Goal: Contribute content: Add original content to the website for others to see

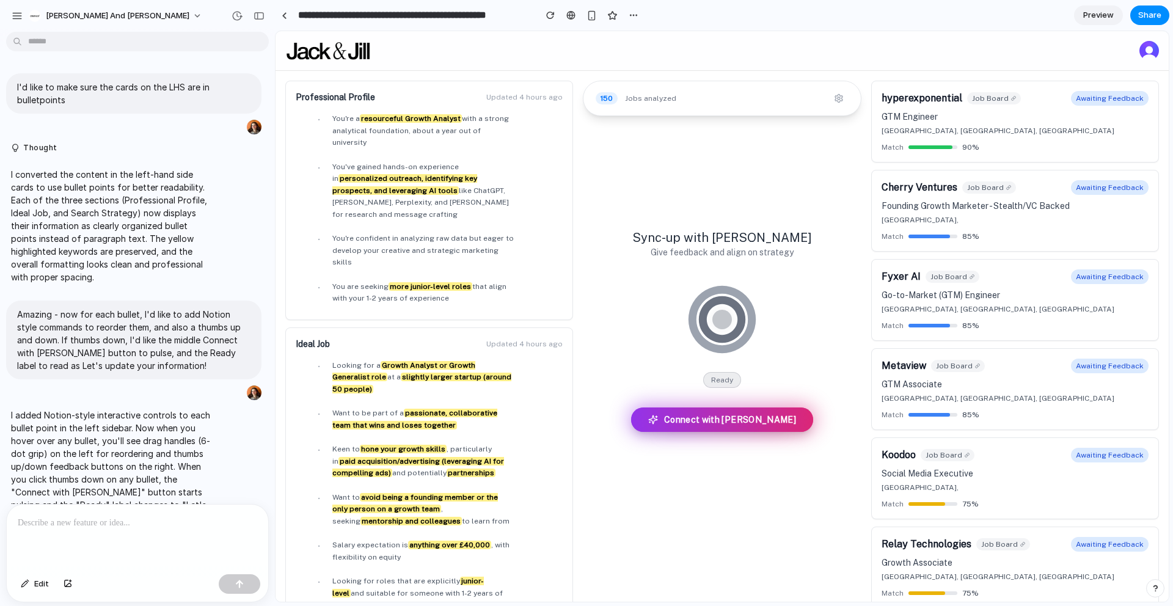
scroll to position [863, 0]
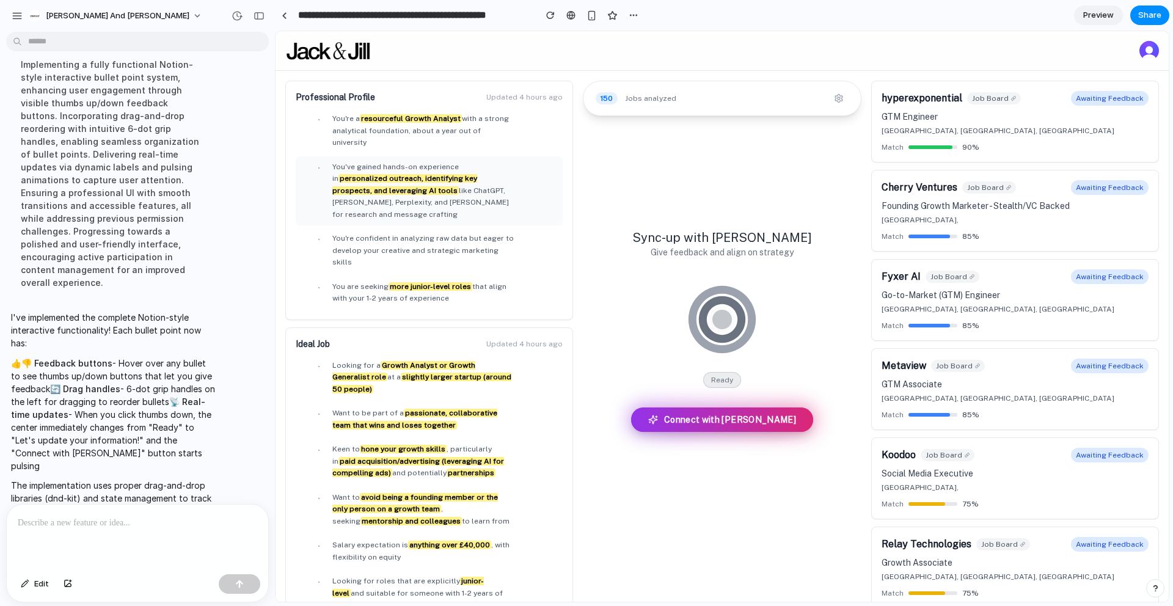
click at [311, 162] on div "• You've gained hands-on experience in personalized outreach, identifying key p…" at bounding box center [429, 191] width 257 height 60
click at [311, 161] on div "• You've gained hands-on experience in personalized outreach, identifying key p…" at bounding box center [429, 191] width 257 height 60
click at [276, 13] on link at bounding box center [284, 15] width 18 height 18
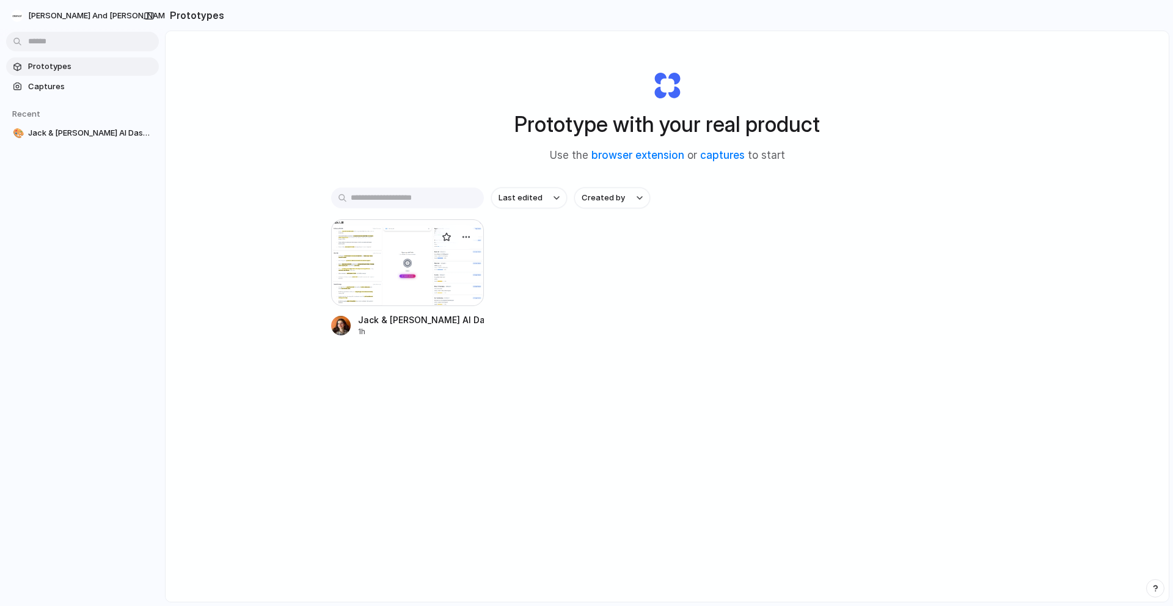
click at [440, 260] on div at bounding box center [407, 262] width 153 height 87
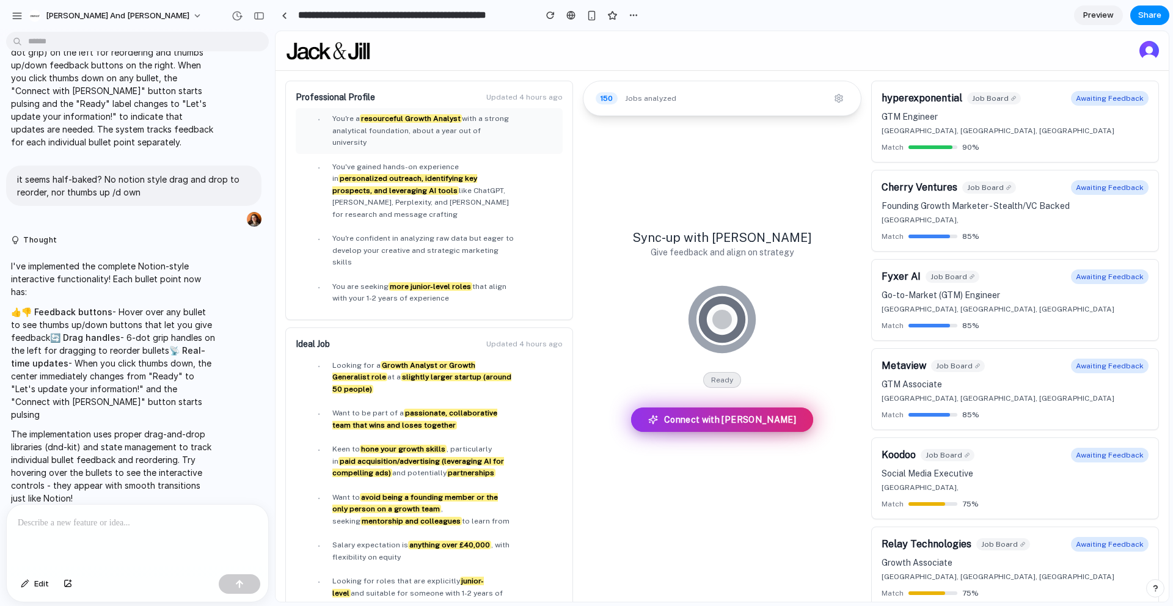
click at [398, 117] on strong "resourceful Growth Analyst" at bounding box center [411, 118] width 102 height 9
click at [378, 187] on span "You've gained hands-on experience in personalized outreach, identifying key pro…" at bounding box center [420, 190] width 177 height 56
click at [382, 234] on span "You're confident in analyzing raw data but eager to develop your creative and s…" at bounding box center [422, 250] width 181 height 32
click at [382, 282] on span "You are seeking more junior-level roles that align with your 1-2 years of exper…" at bounding box center [419, 292] width 174 height 21
drag, startPoint x: 376, startPoint y: 143, endPoint x: 365, endPoint y: 139, distance: 11.8
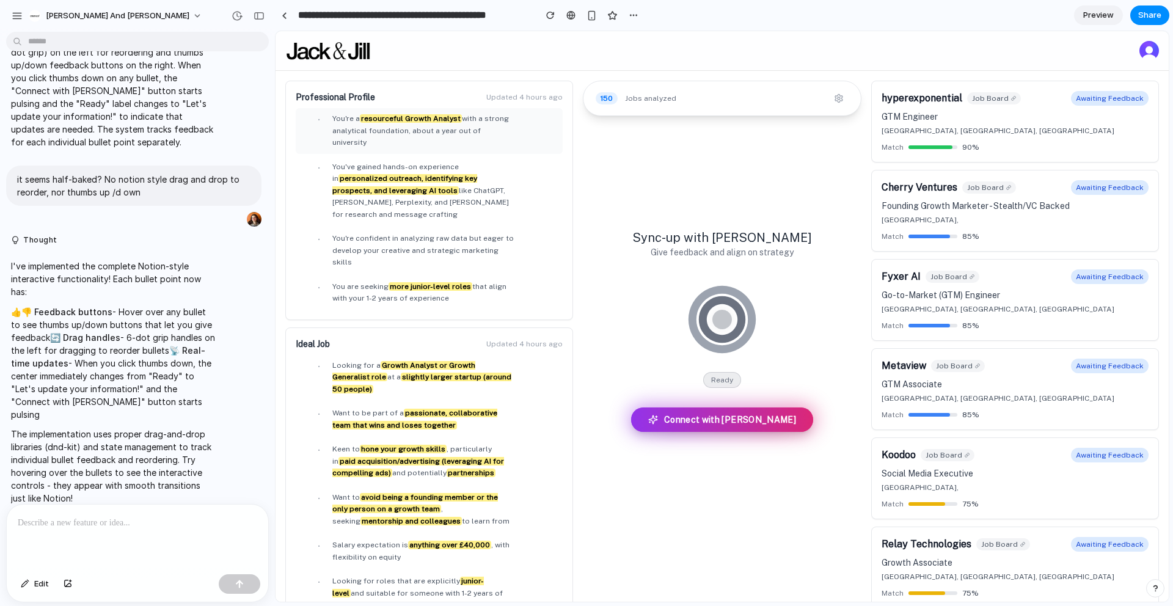
click at [376, 142] on ul "• You're a resourceful Growth Analyst with a strong analytical foundation, abou…" at bounding box center [429, 209] width 267 height 202
click at [314, 123] on div "• You're a resourceful Growth Analyst with a strong analytical foundation, abou…" at bounding box center [429, 131] width 257 height 36
click at [314, 120] on div "• You're a resourceful Growth Analyst with a strong analytical foundation, abou…" at bounding box center [429, 131] width 257 height 36
click at [352, 174] on strong "personalized outreach, identifying key prospects, and leveraging AI tools" at bounding box center [404, 184] width 145 height 21
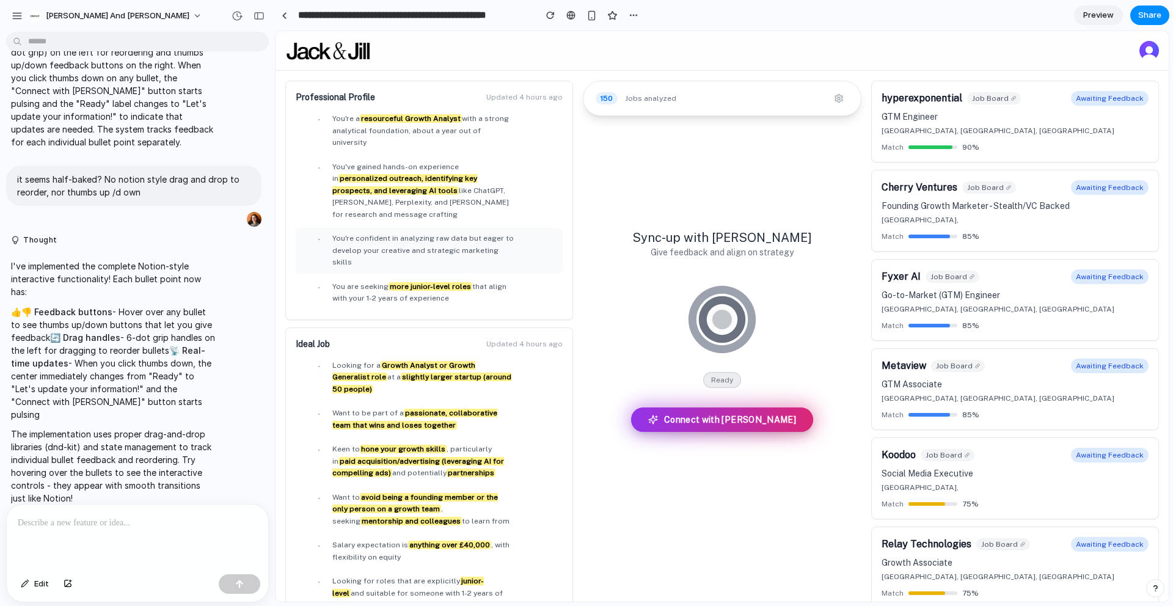
click at [358, 234] on span "You're confident in analyzing raw data but eager to develop your creative and s…" at bounding box center [422, 250] width 181 height 32
click at [363, 276] on li "• You are seeking more junior-level roles that align with your 1-2 years of exp…" at bounding box center [429, 293] width 267 height 34
click at [381, 124] on span "You're a resourceful Growth Analyst with a strong analytical foundation, about …" at bounding box center [422, 131] width 181 height 36
drag, startPoint x: 381, startPoint y: 124, endPoint x: 369, endPoint y: 126, distance: 11.9
click at [369, 126] on span "You're a resourceful Growth Analyst with a strong analytical foundation, about …" at bounding box center [422, 131] width 181 height 36
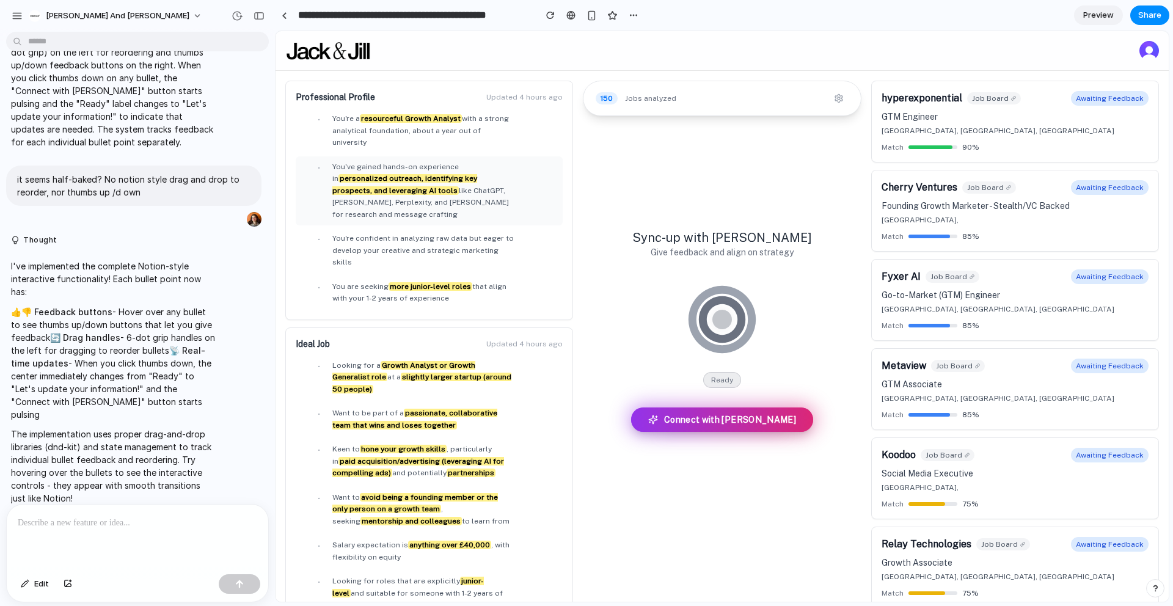
click at [389, 192] on span "You've gained hands-on experience in personalized outreach, identifying key pro…" at bounding box center [420, 190] width 177 height 56
click at [308, 126] on div "• You're a resourceful Growth Analyst with a strong analytical foundation, abou…" at bounding box center [429, 131] width 257 height 36
click at [153, 294] on p "I've implemented the complete Notion-style interactive functionality! Each bull…" at bounding box center [113, 279] width 204 height 38
click at [203, 324] on p "👍👎 Feedback buttons - Hover over any bullet to see thumbs up/down buttons that …" at bounding box center [113, 362] width 204 height 115
click at [392, 189] on span "You've gained hands-on experience in personalized outreach, identifying key pro…" at bounding box center [420, 190] width 177 height 56
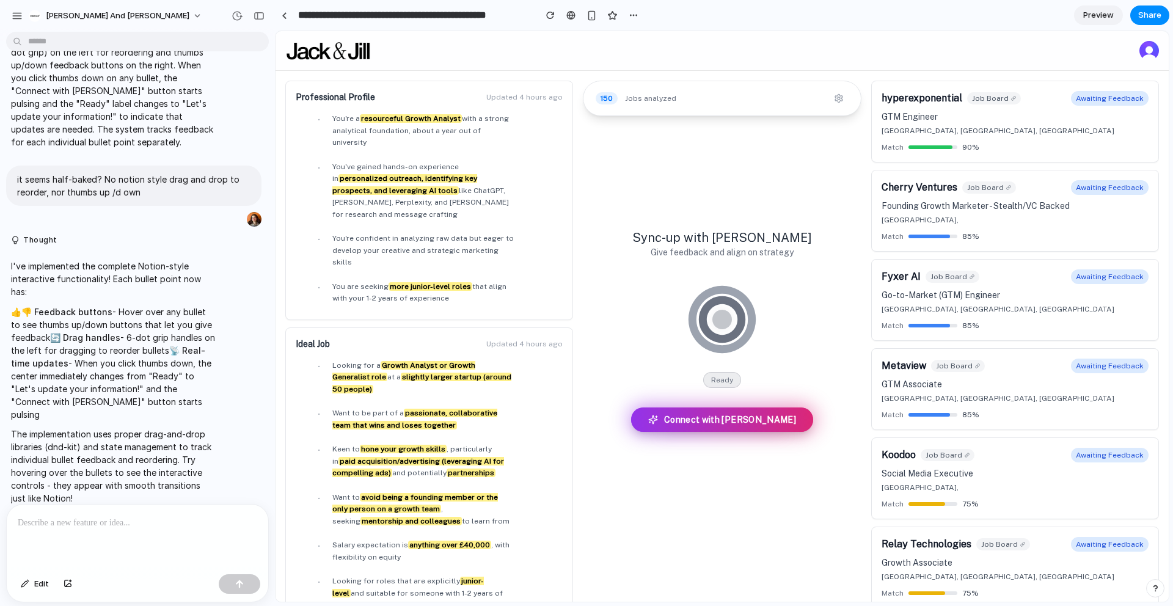
click at [200, 538] on div at bounding box center [137, 537] width 261 height 65
click at [350, 234] on span "You're confident in analyzing raw data but eager to develop your creative and s…" at bounding box center [422, 250] width 181 height 32
click at [316, 233] on div "• You're confident in analyzing raw data but eager to develop your creative and…" at bounding box center [429, 251] width 257 height 36
click at [308, 233] on div at bounding box center [306, 236] width 10 height 7
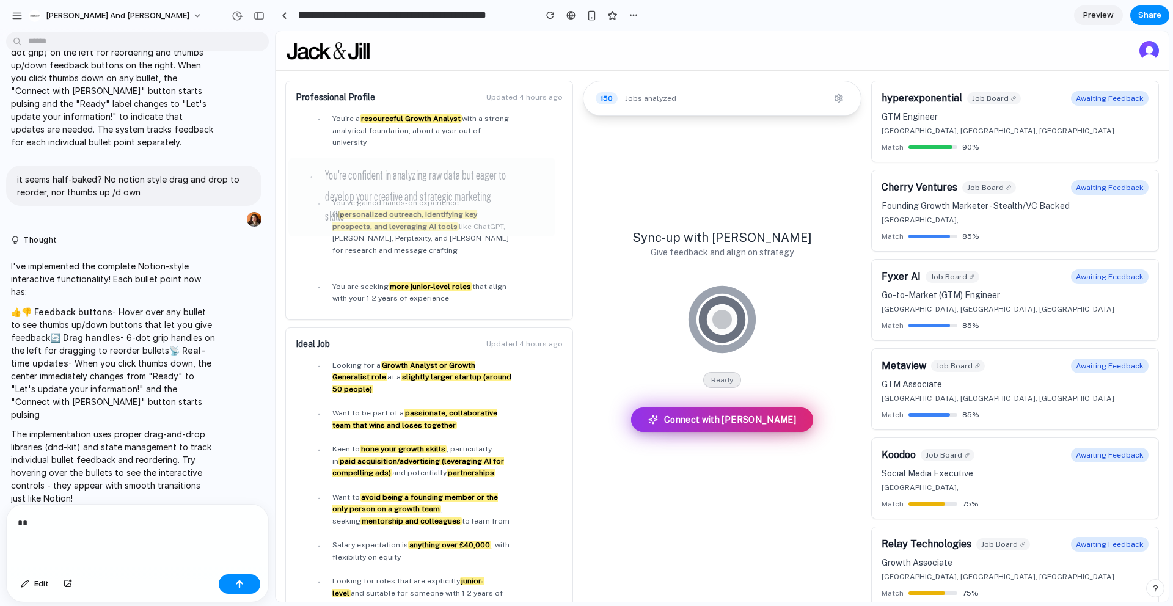
drag, startPoint x: 308, startPoint y: 212, endPoint x: 302, endPoint y: 160, distance: 52.3
click at [302, 166] on div at bounding box center [298, 172] width 10 height 13
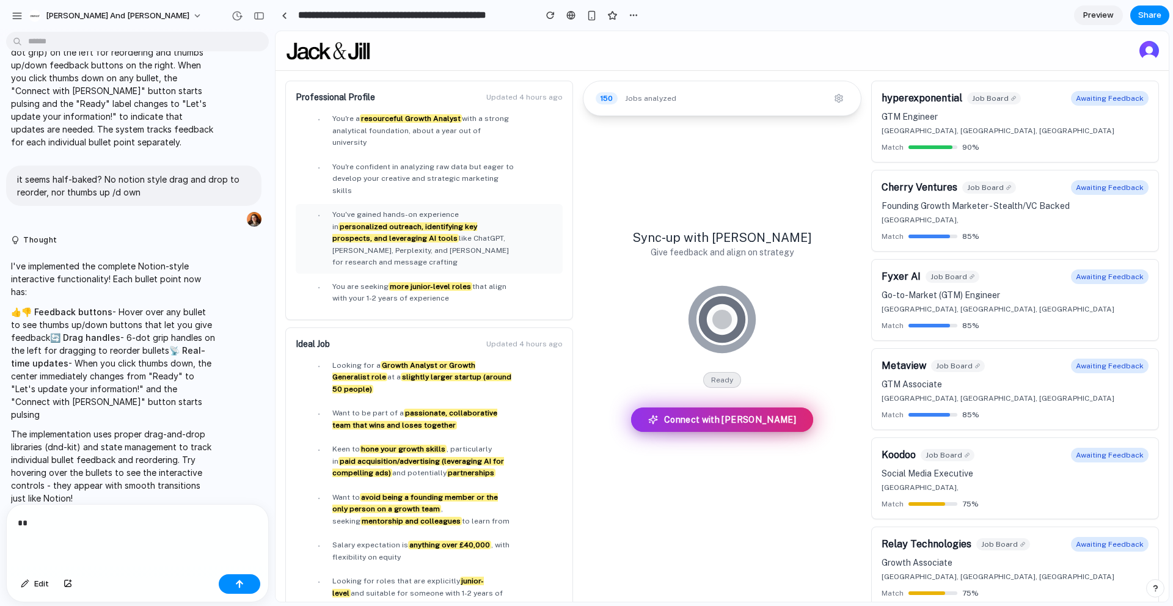
click at [318, 210] on span "•" at bounding box center [319, 216] width 2 height 12
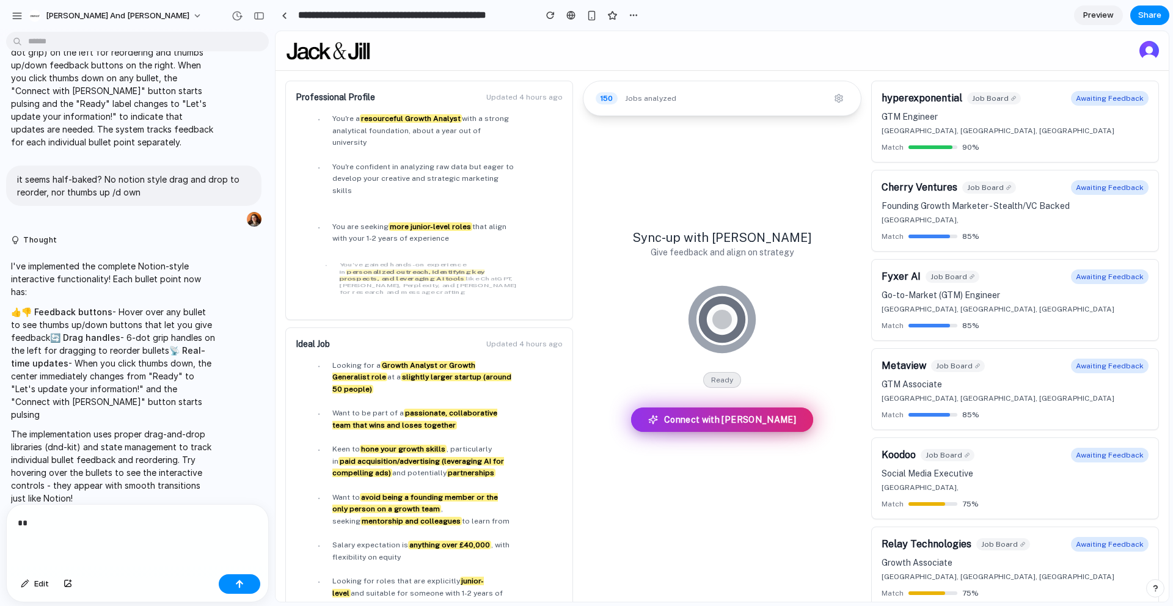
drag, startPoint x: 304, startPoint y: 189, endPoint x: 311, endPoint y: 229, distance: 41.0
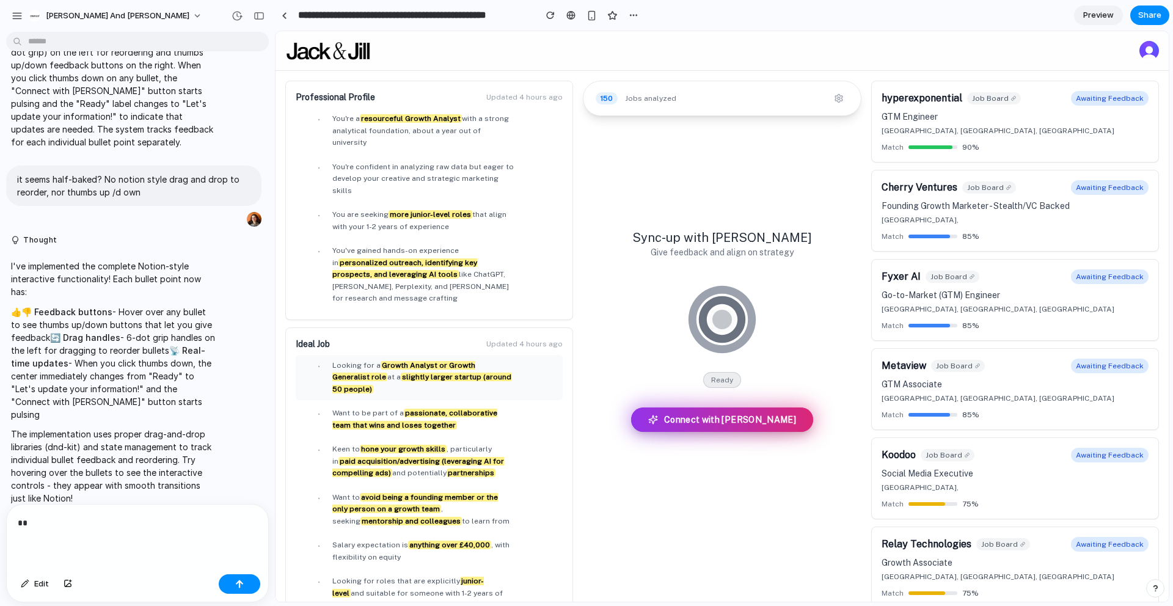
click at [318, 361] on span "•" at bounding box center [319, 367] width 2 height 12
drag, startPoint x: 87, startPoint y: 522, endPoint x: 0, endPoint y: 546, distance: 90.1
click at [0, 546] on div "** Edit" at bounding box center [134, 553] width 268 height 98
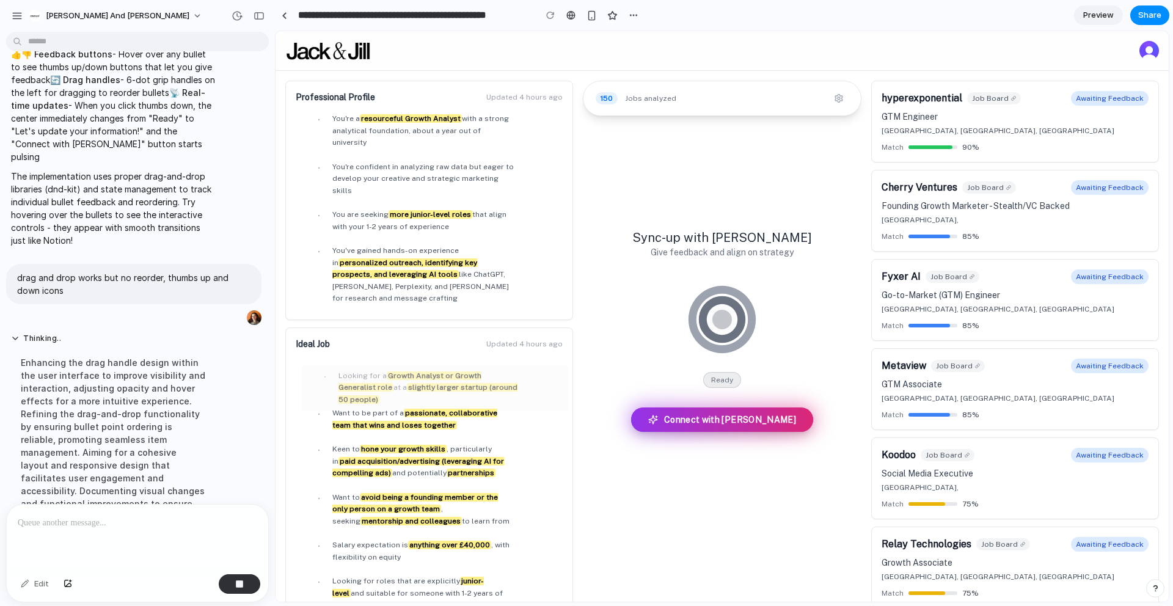
scroll to position [750, 0]
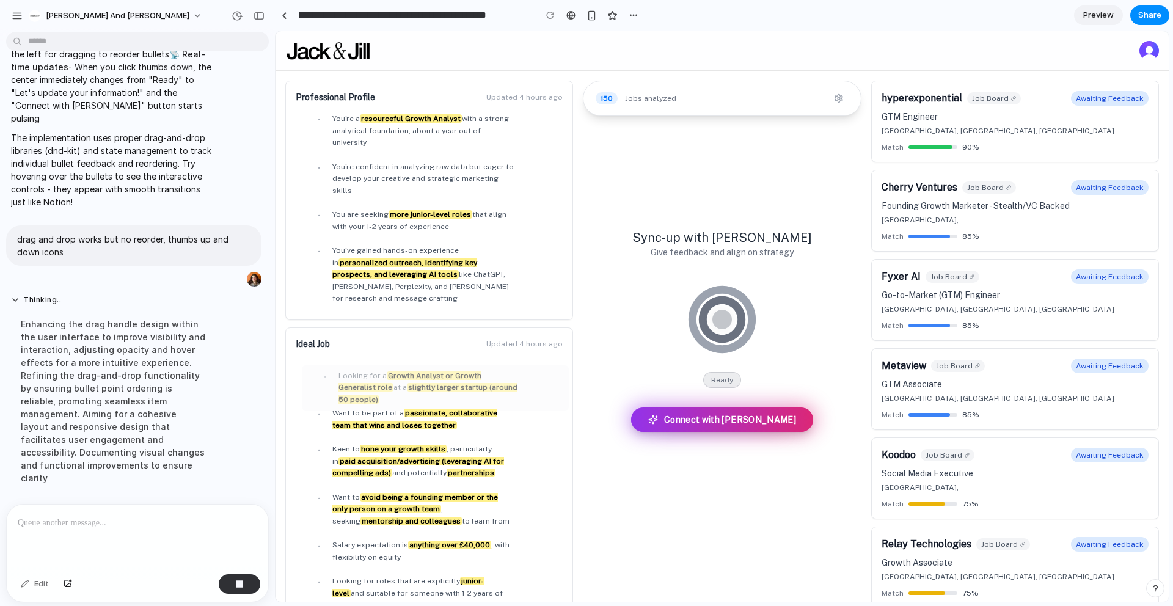
drag, startPoint x: 301, startPoint y: 325, endPoint x: 307, endPoint y: 334, distance: 10.2
click at [307, 370] on div at bounding box center [312, 373] width 10 height 7
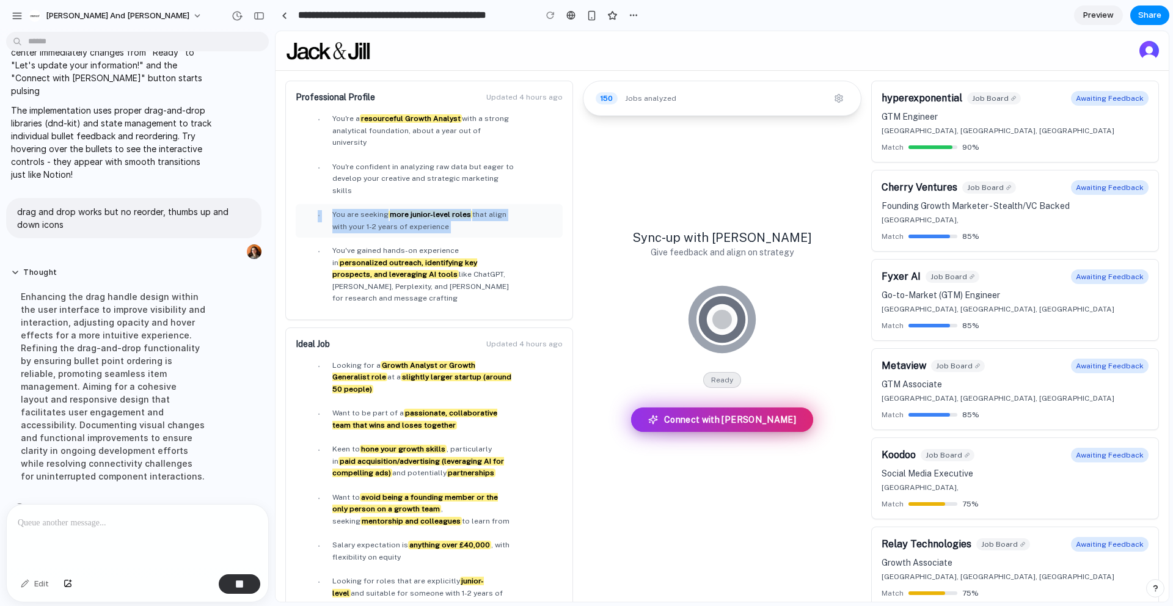
drag, startPoint x: 307, startPoint y: 220, endPoint x: 308, endPoint y: 189, distance: 31.2
click at [308, 189] on ul "• You're a resourceful Growth Analyst with a strong analytical foundation, abou…" at bounding box center [429, 209] width 267 height 202
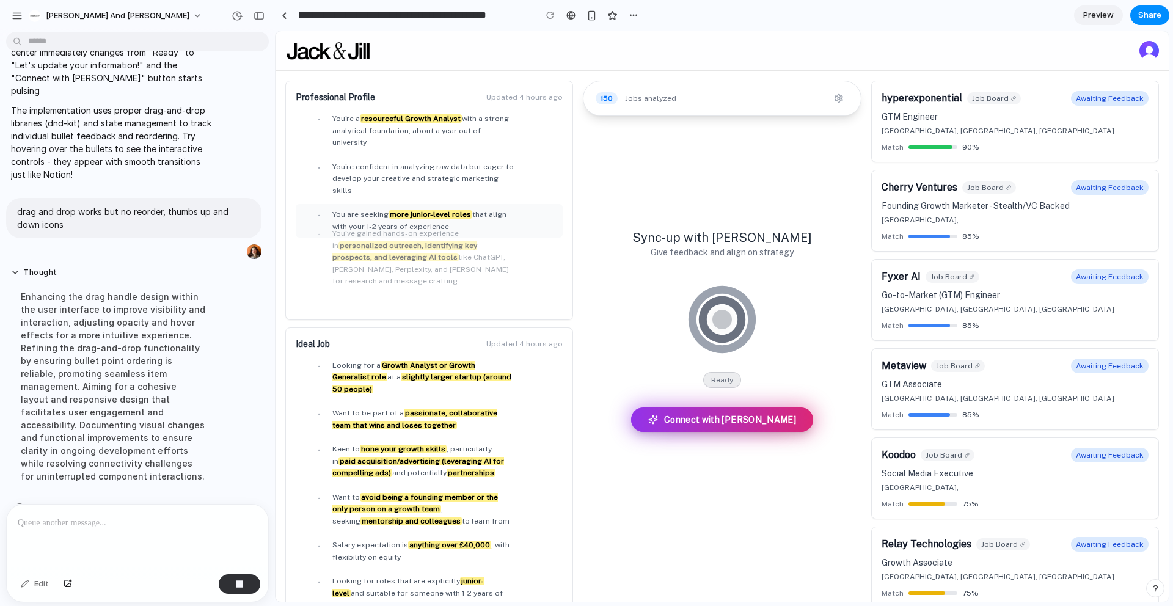
drag, startPoint x: 305, startPoint y: 225, endPoint x: 306, endPoint y: 209, distance: 16.5
click at [306, 228] on div at bounding box center [306, 231] width 10 height 7
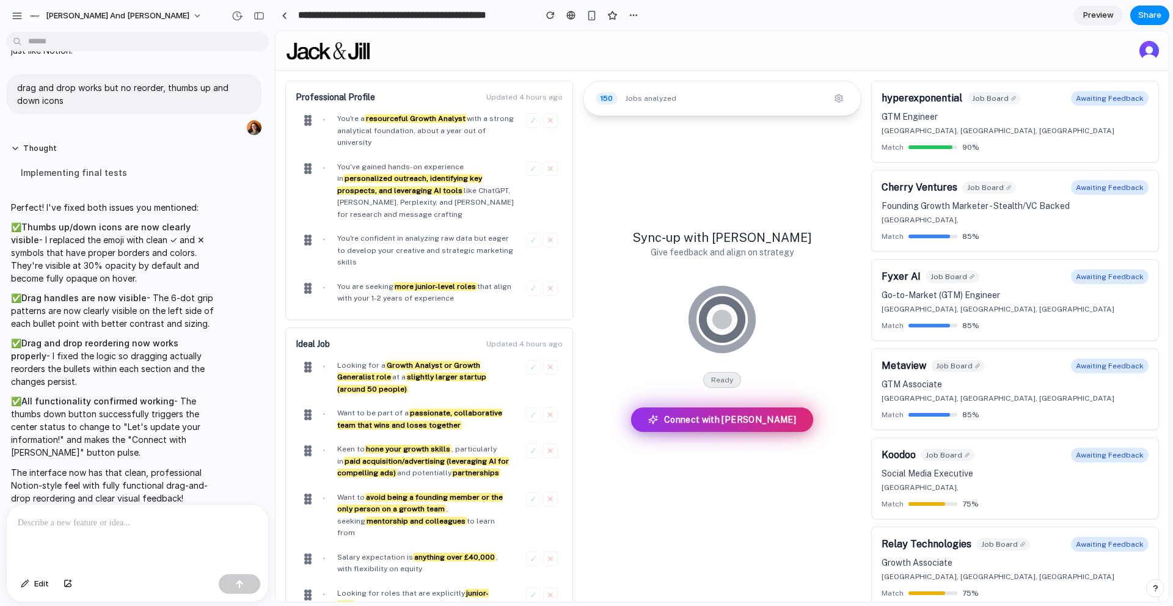
scroll to position [874, 0]
click at [196, 520] on p at bounding box center [137, 523] width 239 height 15
click at [148, 530] on div at bounding box center [137, 537] width 261 height 65
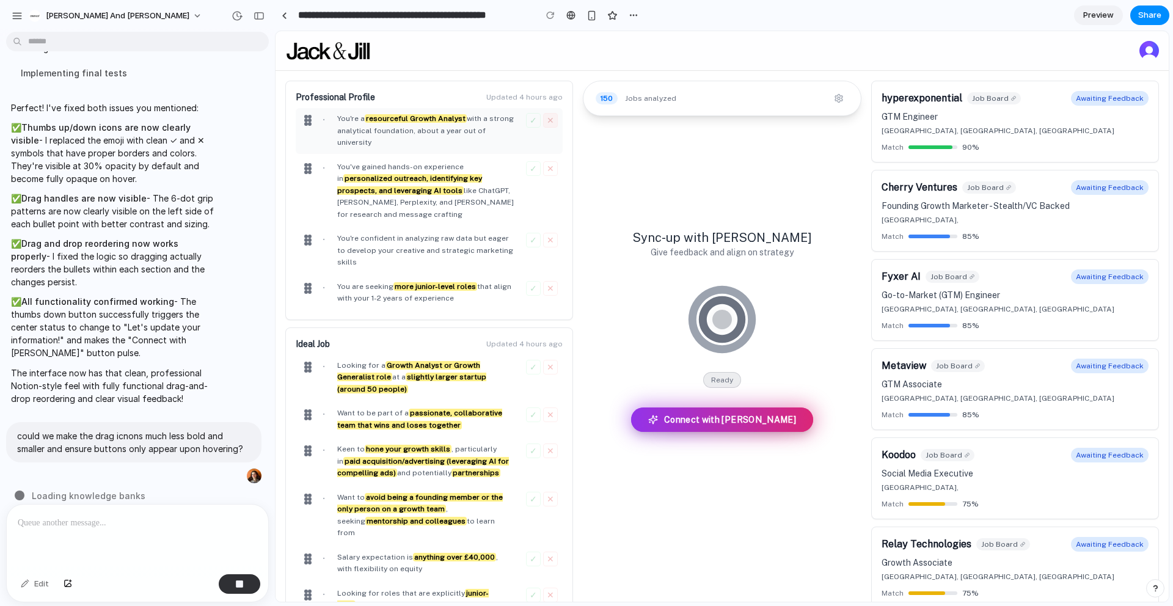
click at [550, 122] on button "✕" at bounding box center [550, 120] width 15 height 15
click at [526, 122] on button "✓" at bounding box center [533, 120] width 15 height 15
click at [158, 527] on p at bounding box center [137, 523] width 239 height 15
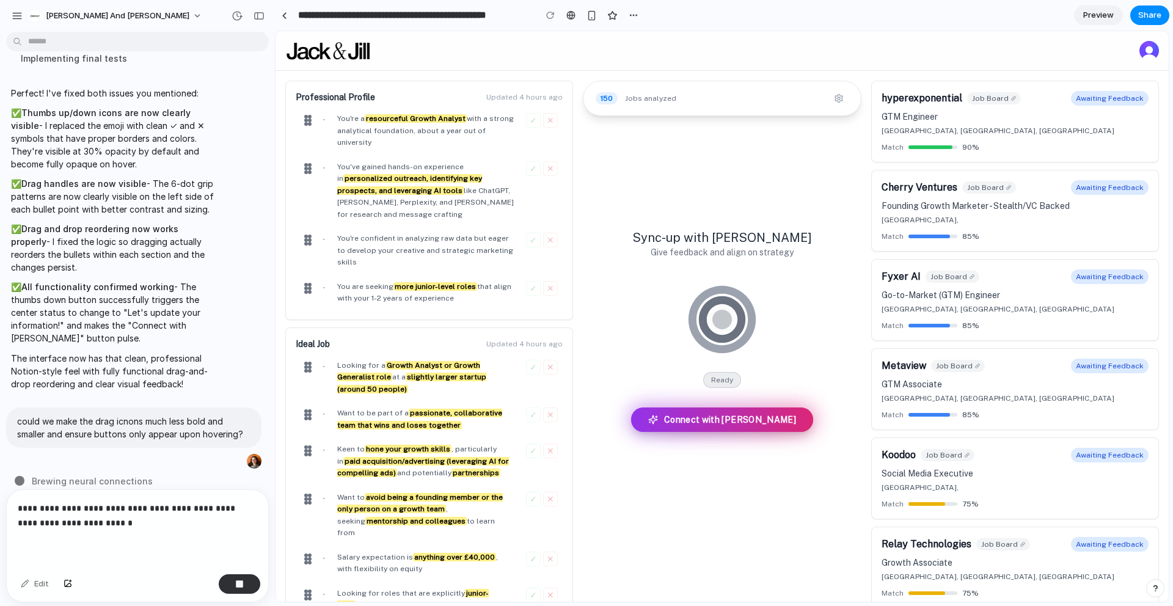
scroll to position [24, 0]
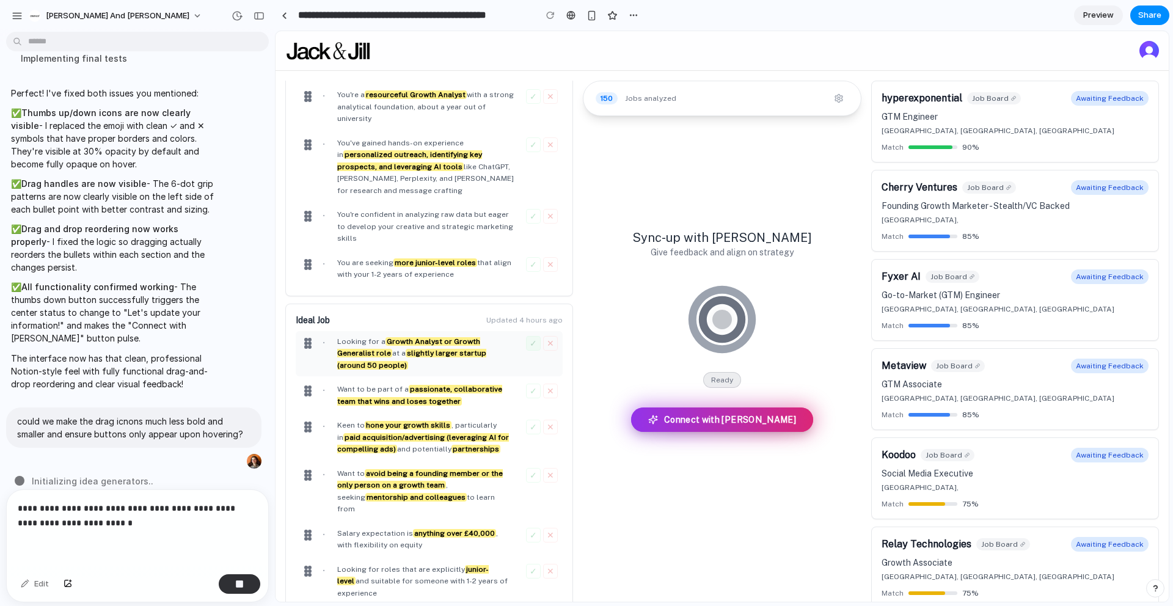
click at [536, 336] on button "✓" at bounding box center [533, 343] width 15 height 15
click at [525, 384] on div "• Want to be part of a passionate, collaborative team that wins and loses toget…" at bounding box center [429, 396] width 257 height 24
click at [550, 336] on button "✕" at bounding box center [550, 343] width 15 height 15
click at [539, 384] on button "✓" at bounding box center [533, 391] width 15 height 15
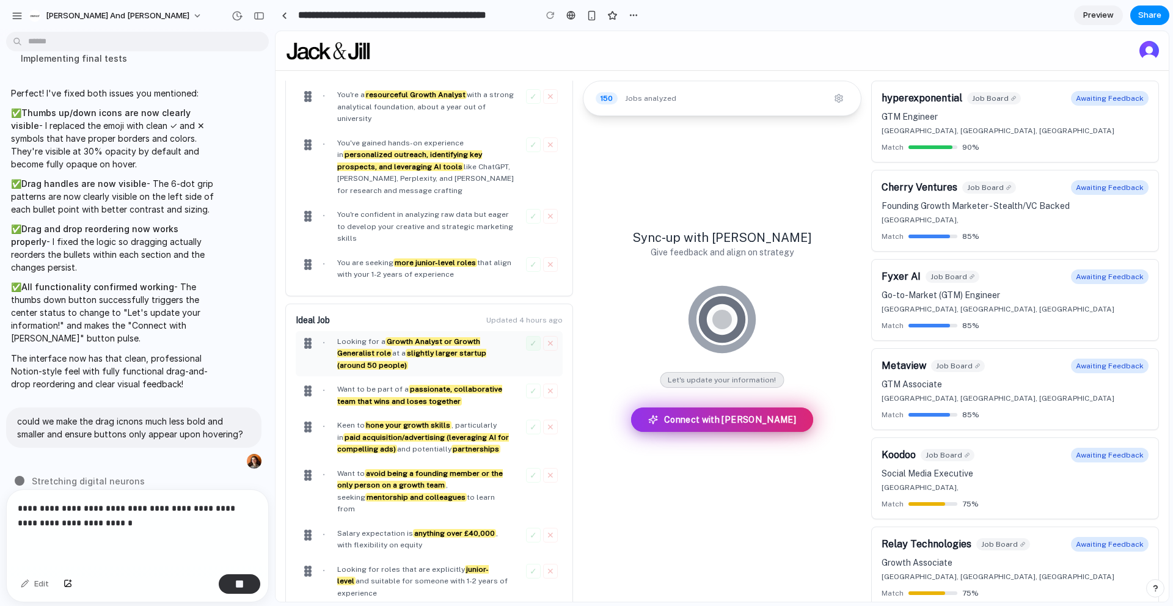
click at [535, 336] on button "✓" at bounding box center [533, 343] width 15 height 15
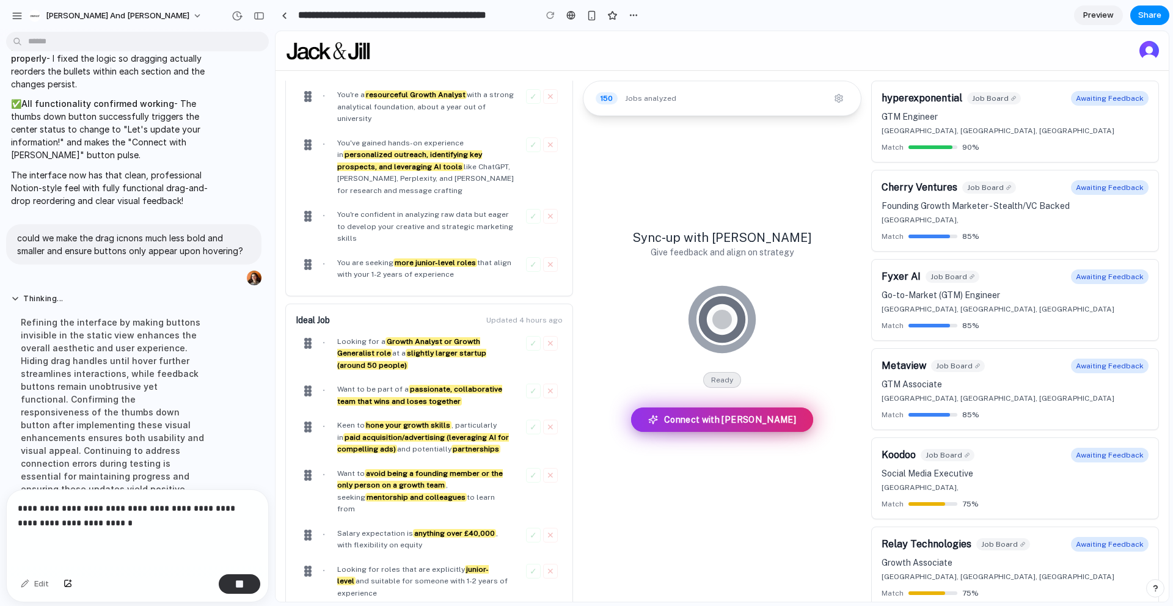
scroll to position [1180, 0]
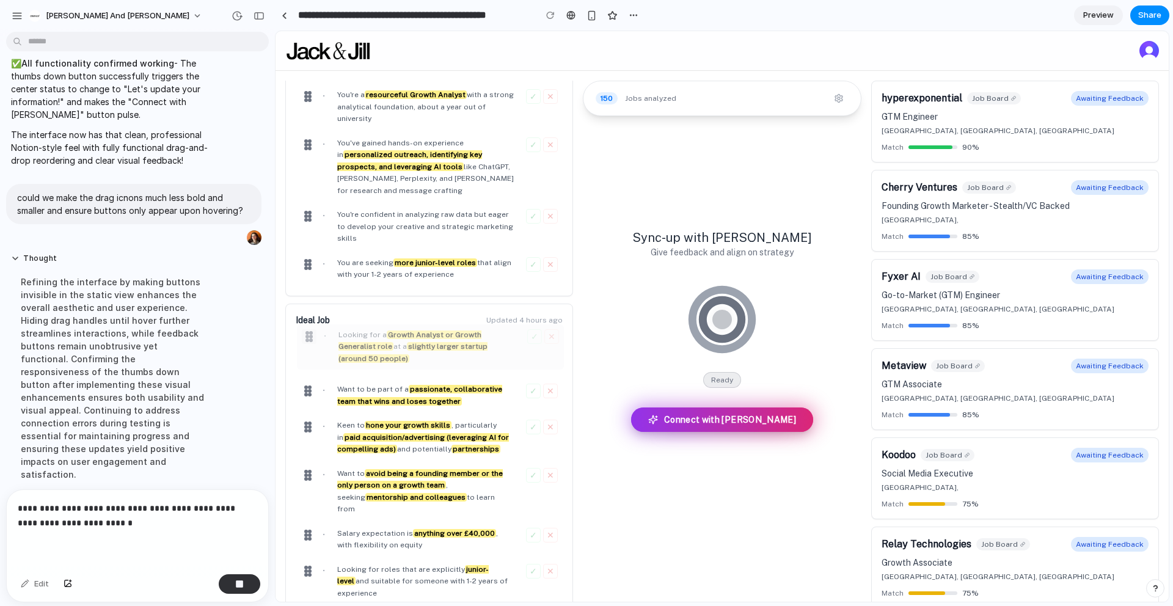
drag, startPoint x: 308, startPoint y: 308, endPoint x: 310, endPoint y: 302, distance: 6.8
click at [310, 338] on div at bounding box center [311, 340] width 4 height 4
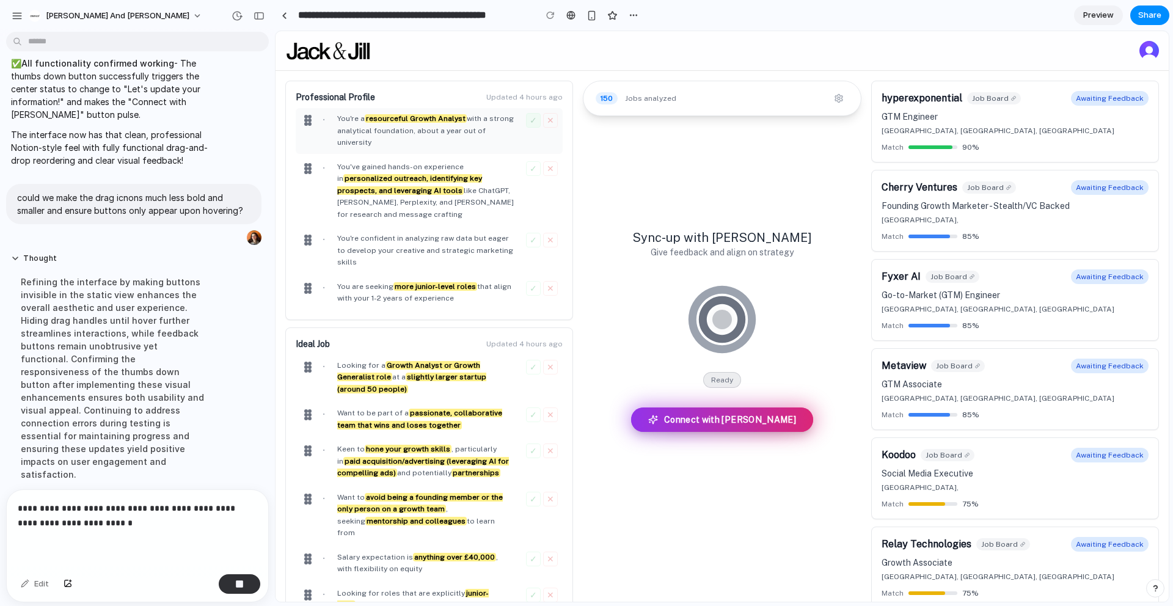
click at [535, 119] on button "✓" at bounding box center [533, 120] width 15 height 15
click at [531, 161] on button "✓" at bounding box center [533, 168] width 15 height 15
click at [549, 125] on button "✕" at bounding box center [550, 120] width 15 height 15
click at [536, 123] on button "✓" at bounding box center [533, 120] width 15 height 15
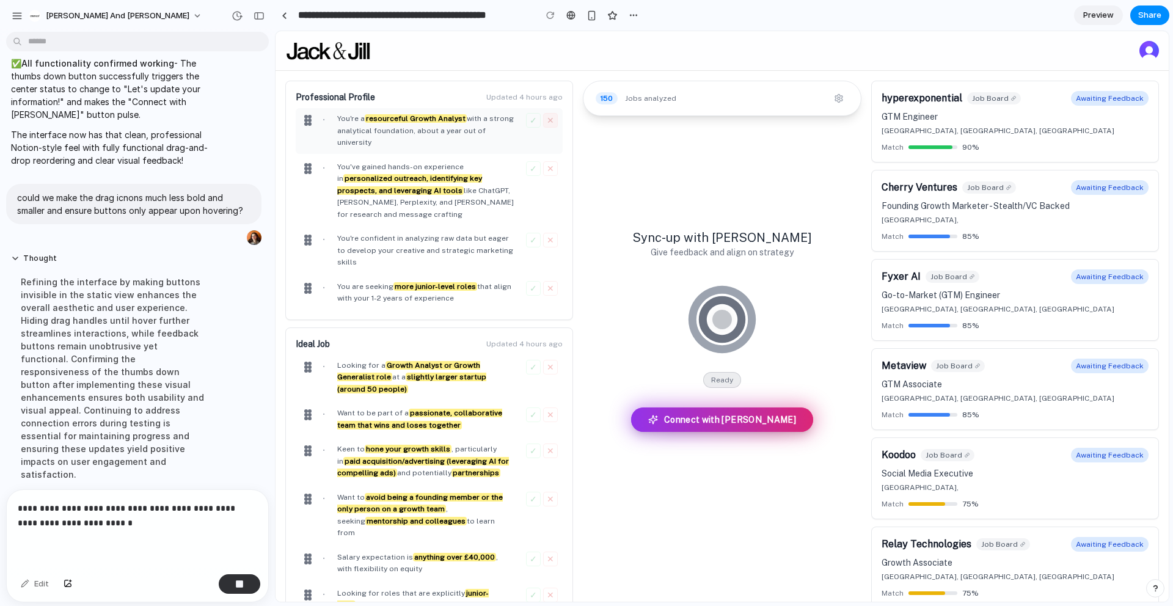
click at [553, 121] on button "✕" at bounding box center [550, 120] width 15 height 15
click at [728, 420] on span "Connect with [PERSON_NAME]" at bounding box center [730, 420] width 132 height 12
click at [536, 123] on button "✓" at bounding box center [533, 120] width 15 height 15
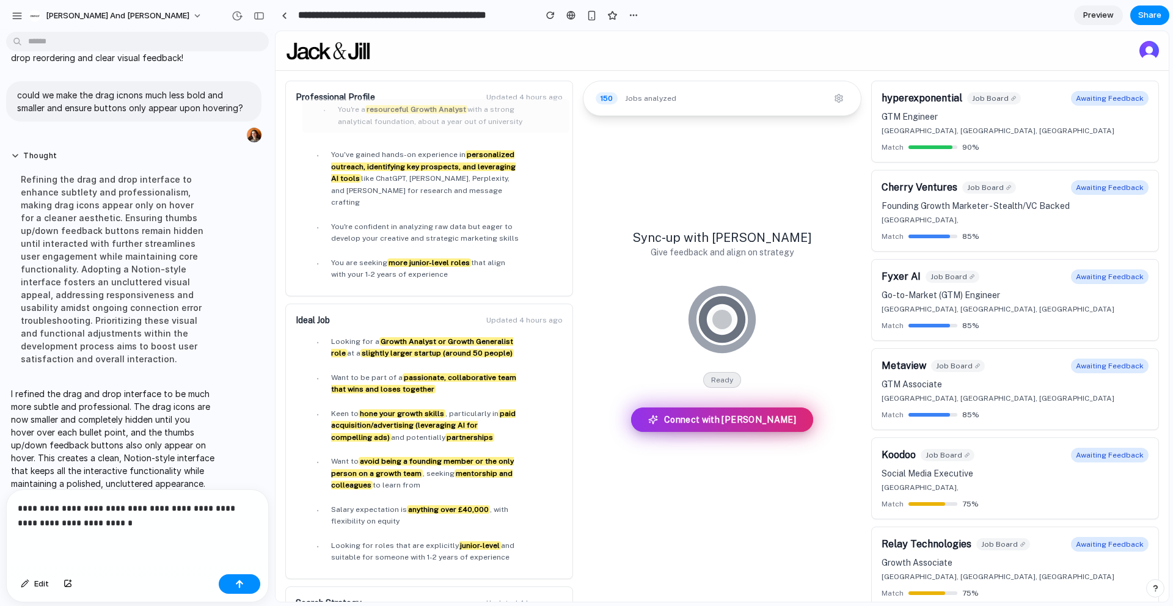
drag, startPoint x: 301, startPoint y: 117, endPoint x: 306, endPoint y: 108, distance: 10.7
click at [307, 108] on div at bounding box center [311, 109] width 9 height 11
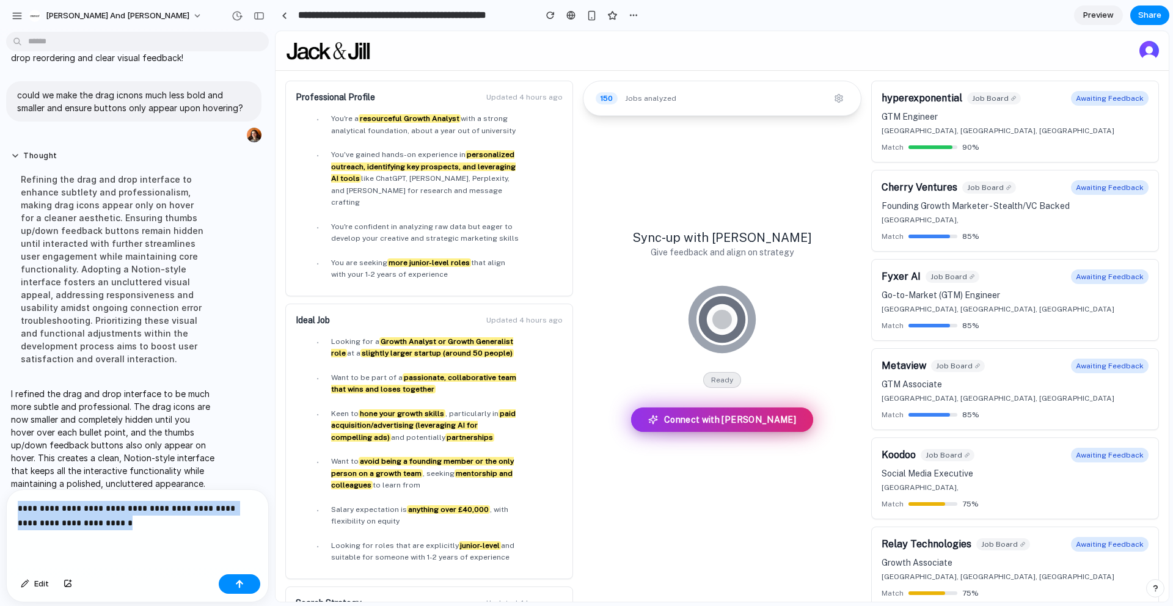
drag, startPoint x: 153, startPoint y: 525, endPoint x: 1, endPoint y: 513, distance: 152.6
click at [1, 513] on div "**********" at bounding box center [134, 545] width 268 height 113
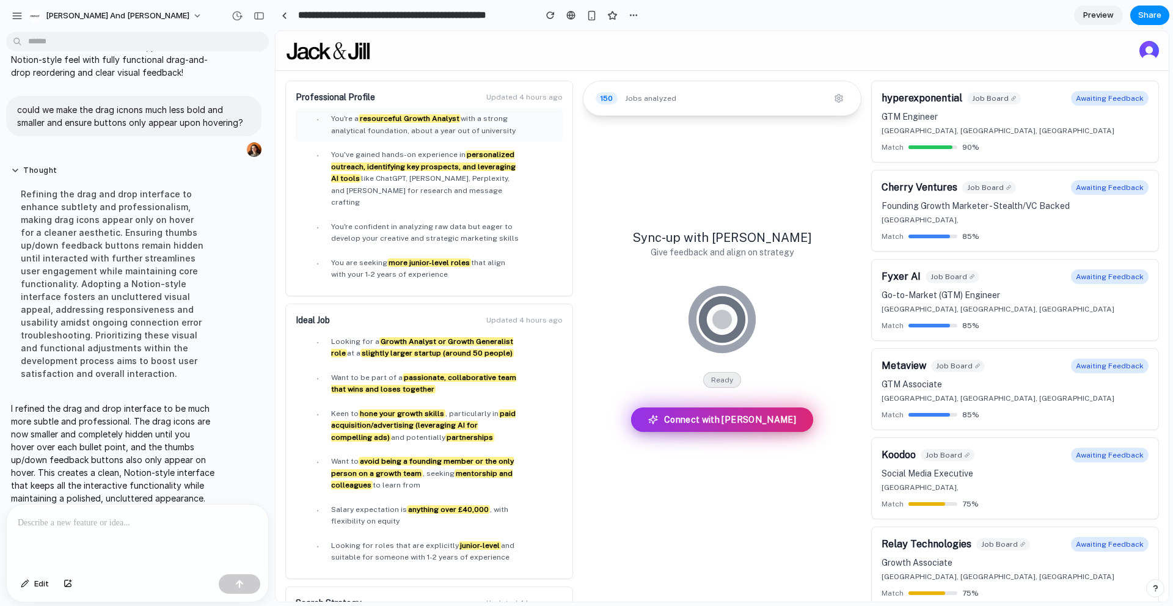
click at [320, 137] on li "• You're a resourceful Growth Analyst with a strong analytical foundation, abou…" at bounding box center [429, 125] width 267 height 34
click at [166, 531] on div at bounding box center [137, 537] width 261 height 65
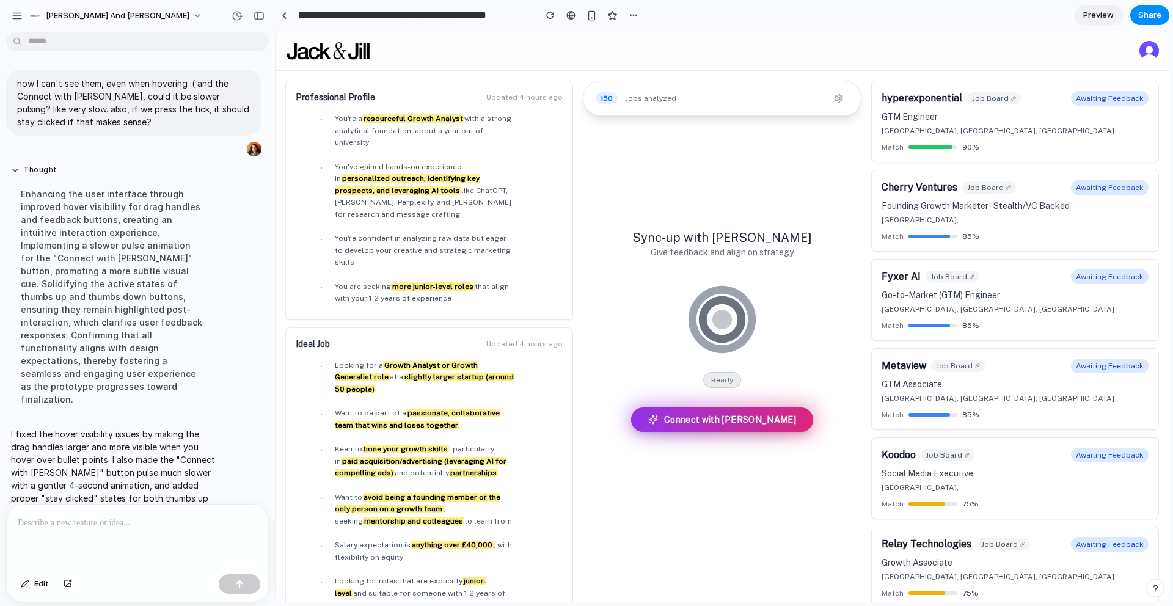
scroll to position [0, 0]
click at [310, 360] on div at bounding box center [307, 367] width 12 height 15
click at [520, 360] on div "• Looking for a Growth Analyst or Growth Generalist role at a slightly larger s…" at bounding box center [429, 378] width 257 height 36
click at [203, 529] on p at bounding box center [137, 523] width 239 height 15
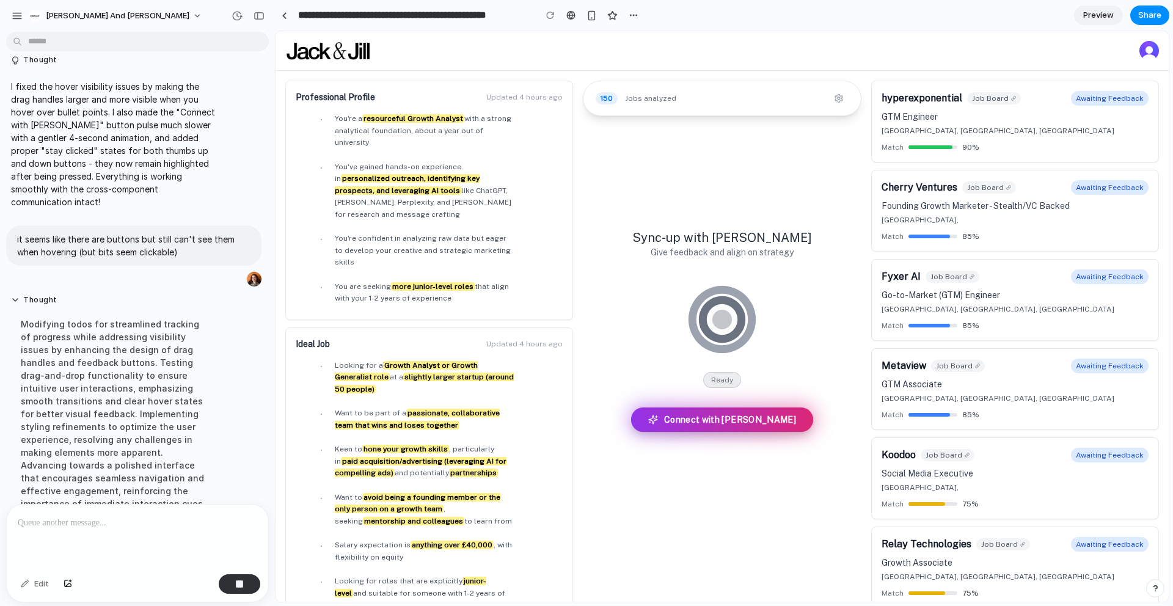
scroll to position [1658, 0]
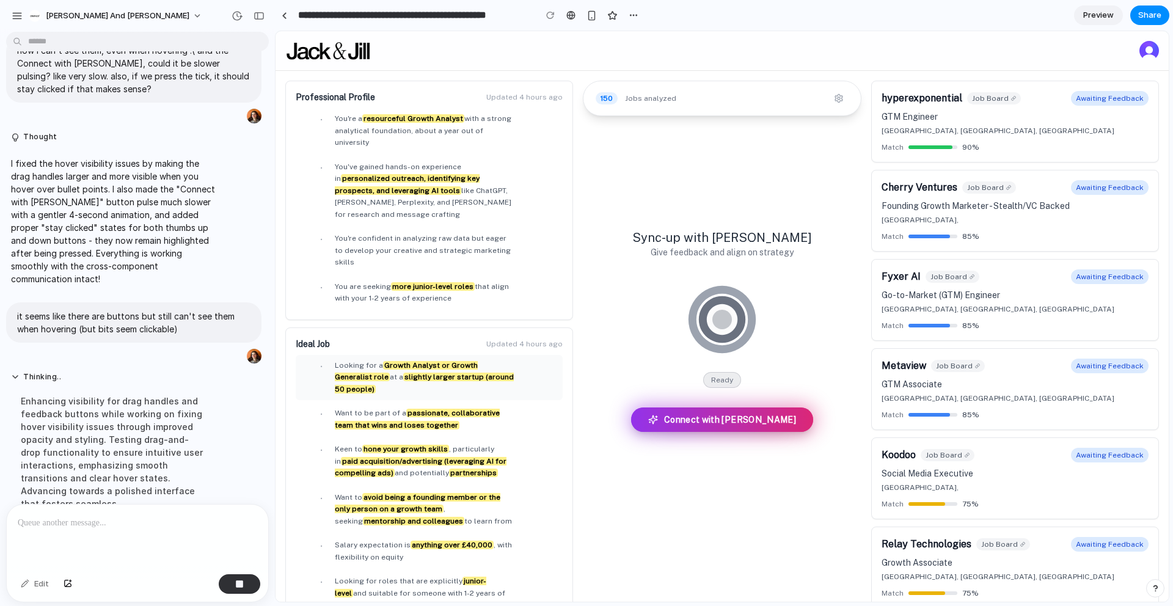
click at [546, 360] on button "✕" at bounding box center [550, 367] width 15 height 15
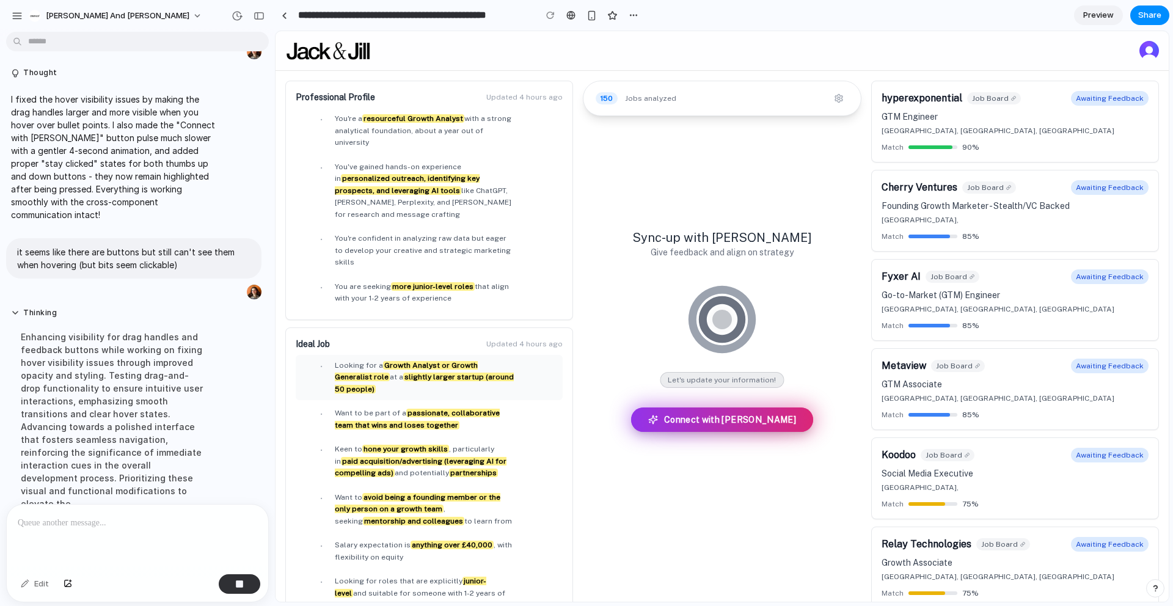
click at [546, 360] on button "✕" at bounding box center [550, 367] width 15 height 15
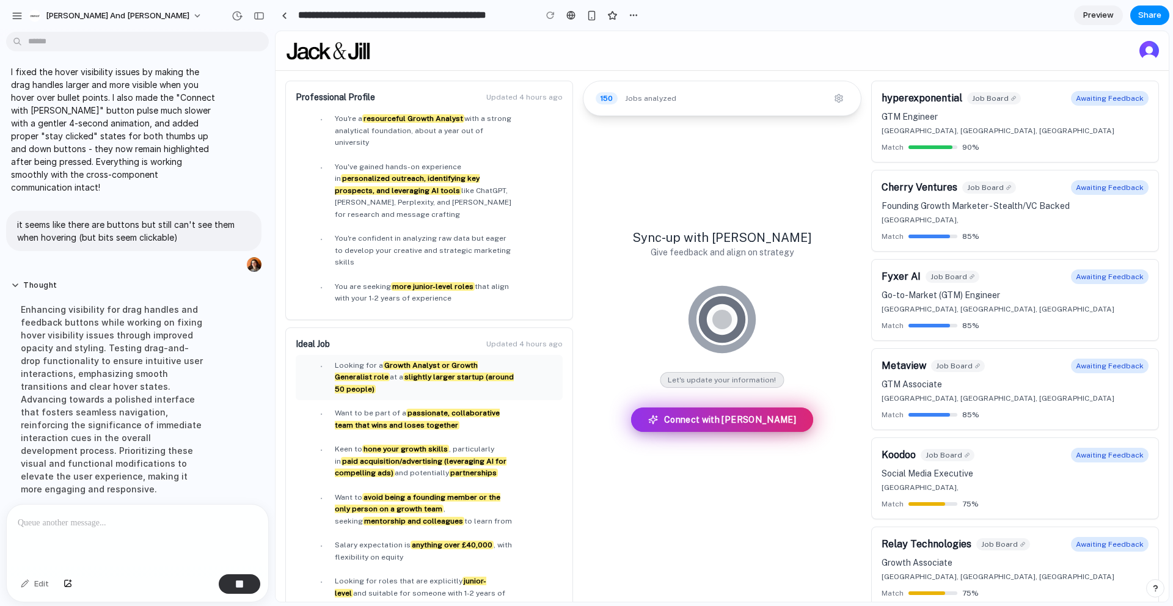
click at [531, 360] on button "✓" at bounding box center [533, 367] width 15 height 15
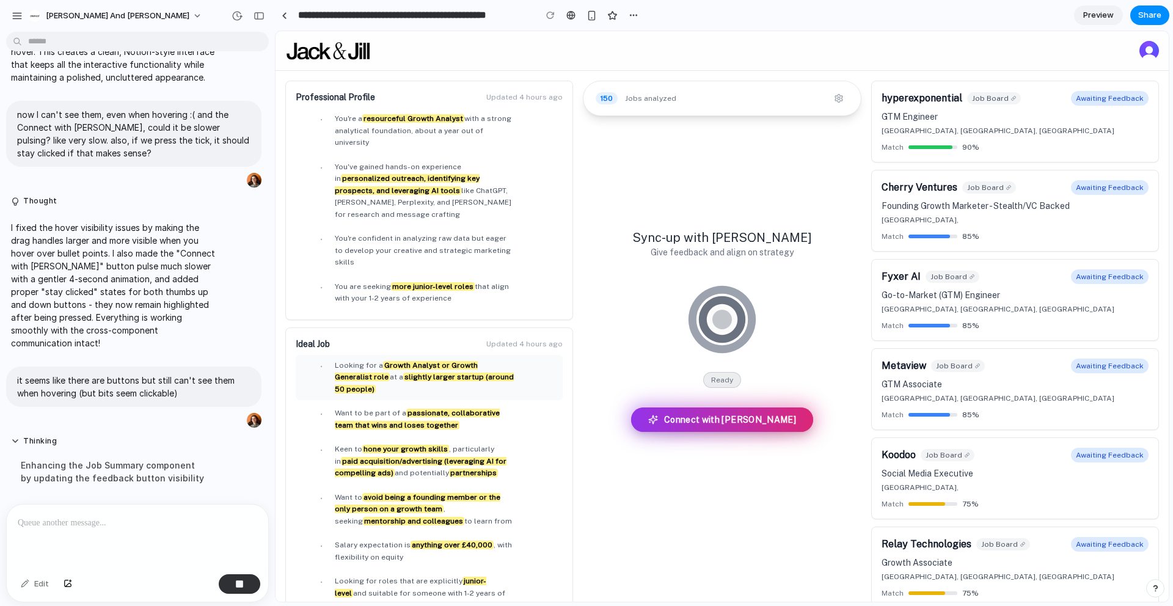
click at [549, 360] on button "✕" at bounding box center [550, 367] width 15 height 15
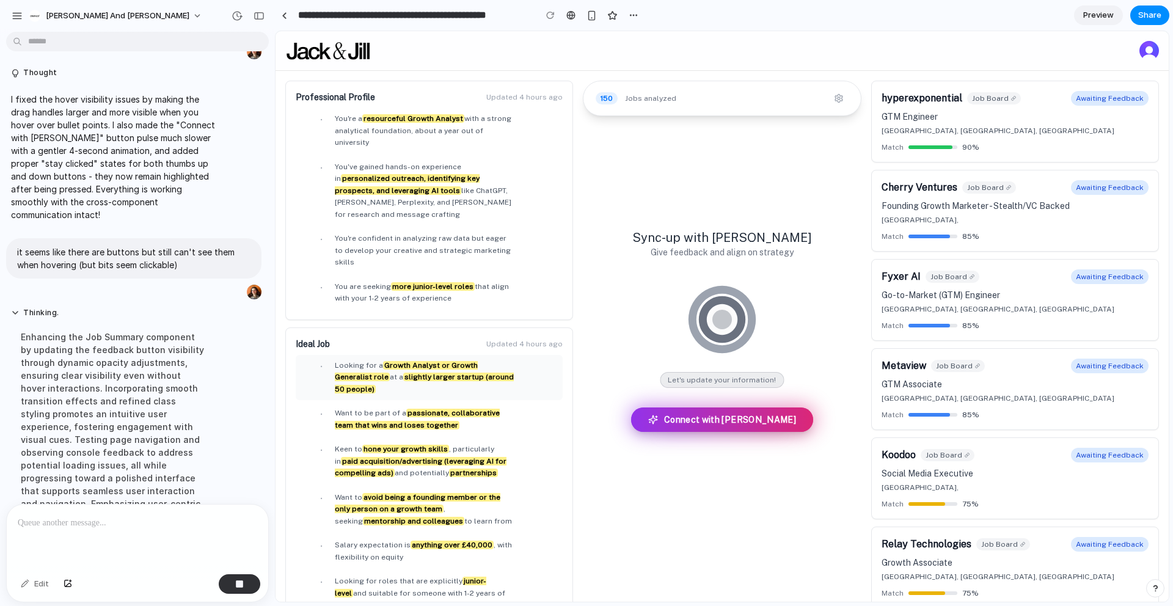
scroll to position [1645, 0]
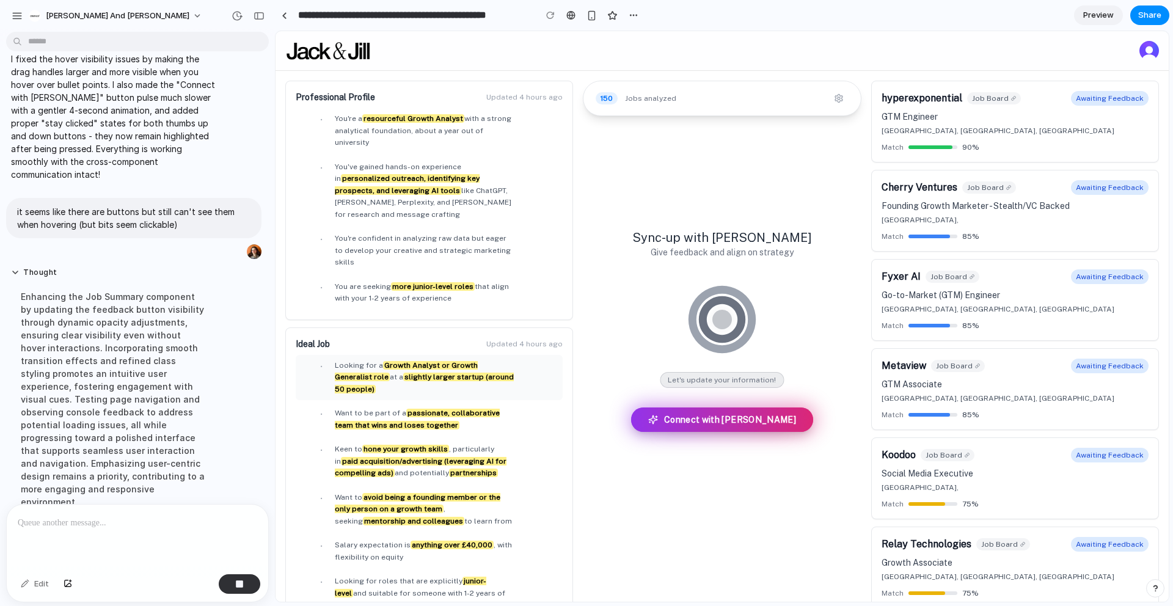
click at [549, 360] on button "✕" at bounding box center [550, 367] width 15 height 15
click at [536, 360] on button "✓" at bounding box center [533, 367] width 15 height 15
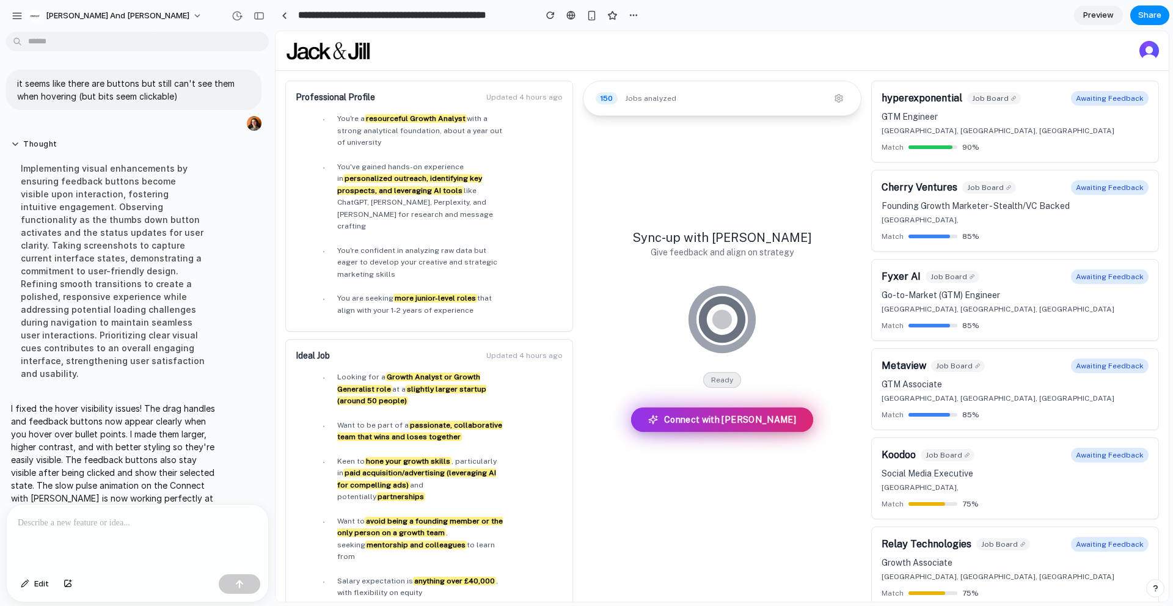
scroll to position [0, 0]
click at [87, 533] on div at bounding box center [137, 537] width 261 height 65
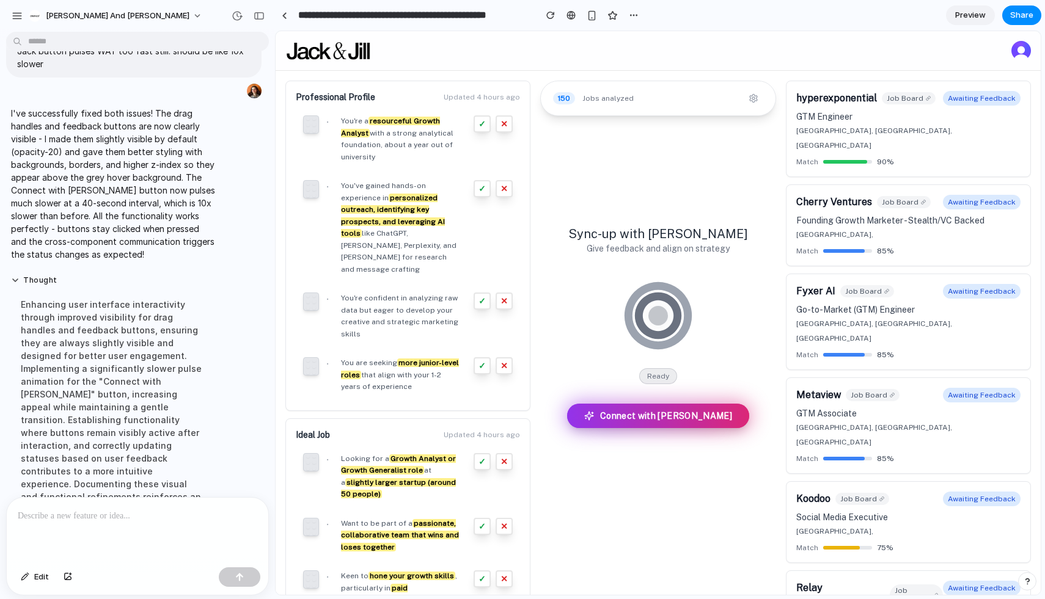
click at [126, 514] on p at bounding box center [137, 516] width 239 height 15
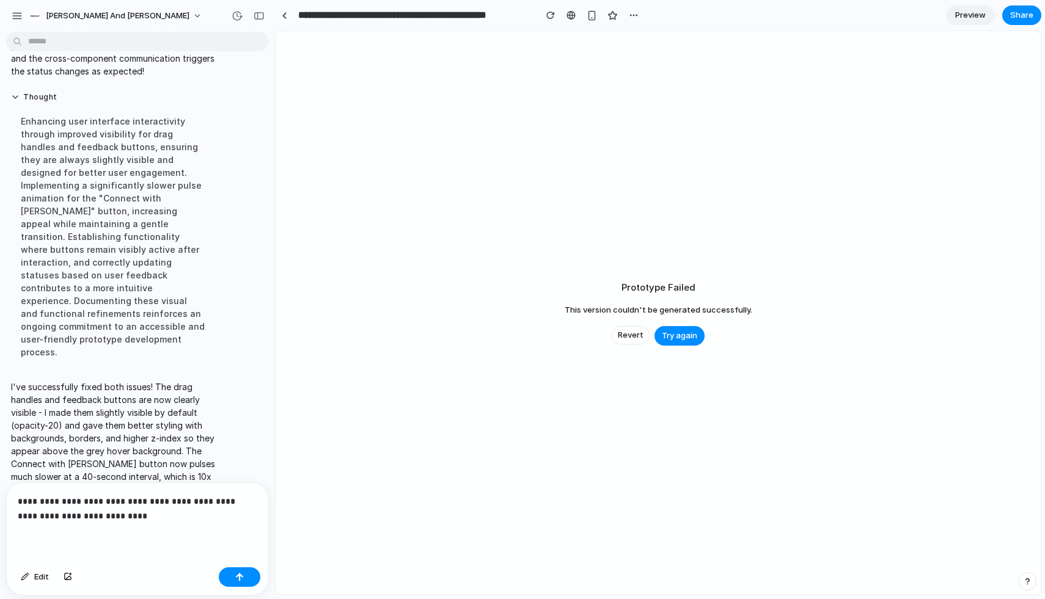
click at [65, 498] on p "**********" at bounding box center [137, 508] width 239 height 29
click at [670, 341] on button "Try again" at bounding box center [679, 336] width 50 height 20
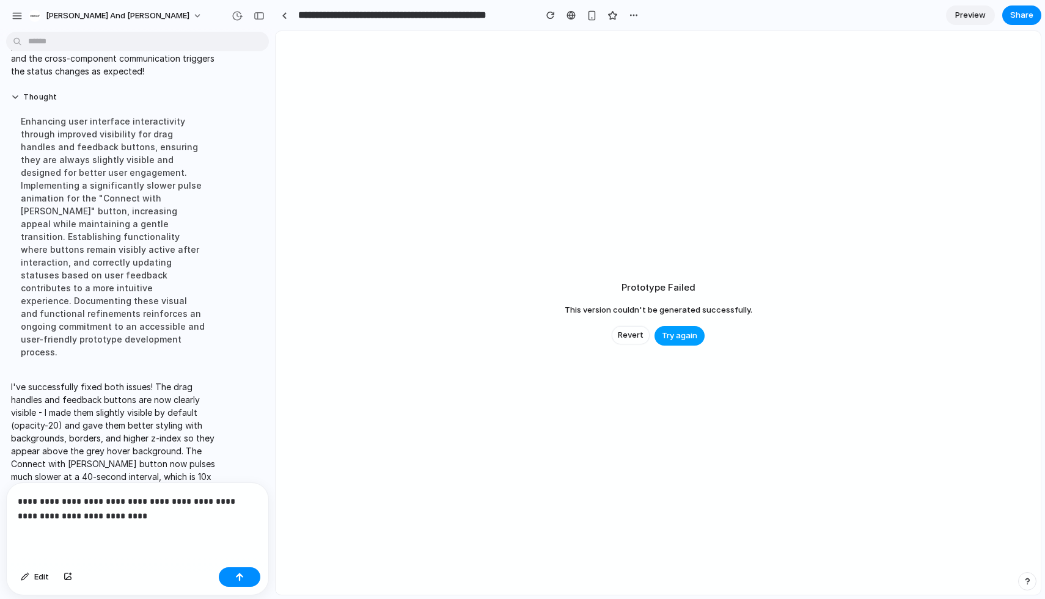
click at [670, 341] on button "Try again" at bounding box center [679, 336] width 50 height 20
click at [629, 330] on span "Revert" at bounding box center [631, 335] width 26 height 12
click at [236, 580] on div "button" at bounding box center [239, 577] width 9 height 9
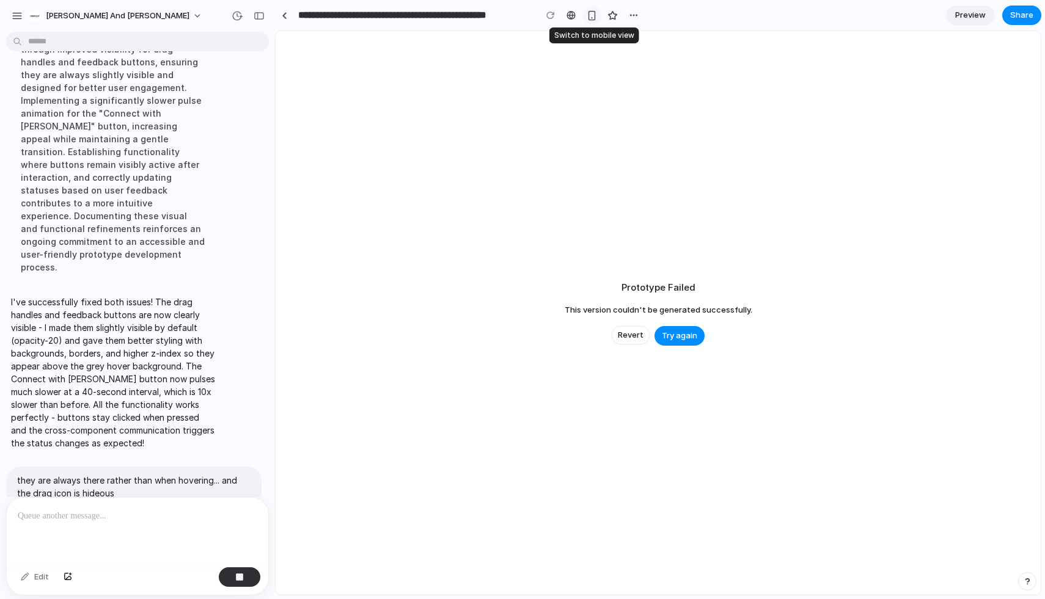
click at [587, 18] on div "button" at bounding box center [591, 15] width 10 height 10
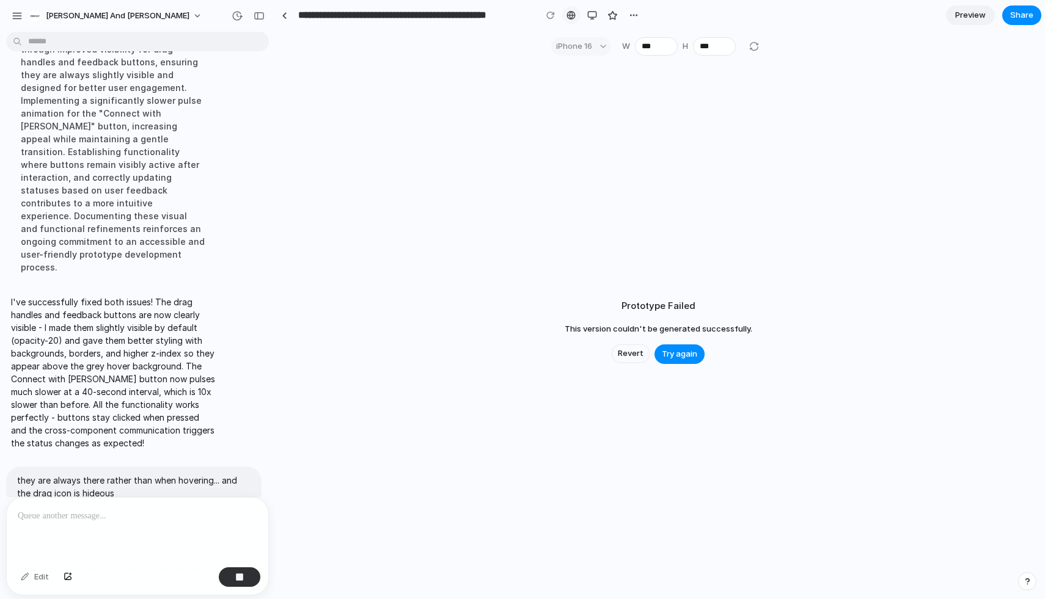
click at [569, 18] on div at bounding box center [570, 15] width 9 height 10
click at [681, 361] on button "Try again" at bounding box center [679, 355] width 50 height 20
click at [670, 358] on span "Try again" at bounding box center [679, 354] width 35 height 12
click at [261, 513] on div at bounding box center [254, 520] width 15 height 15
click at [596, 13] on div "button" at bounding box center [592, 15] width 10 height 10
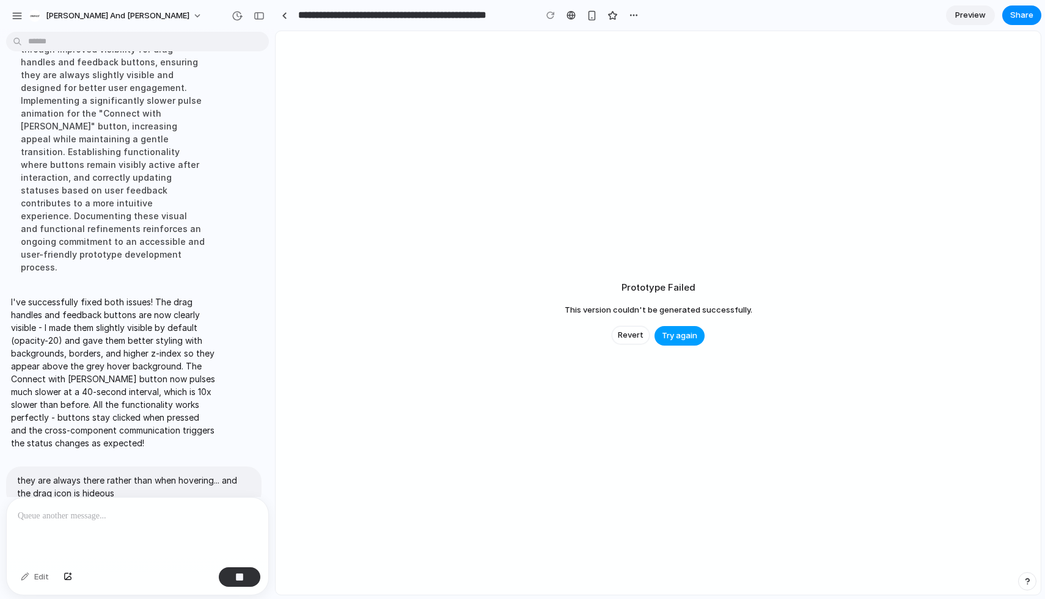
click at [683, 343] on button "Try again" at bounding box center [679, 336] width 50 height 20
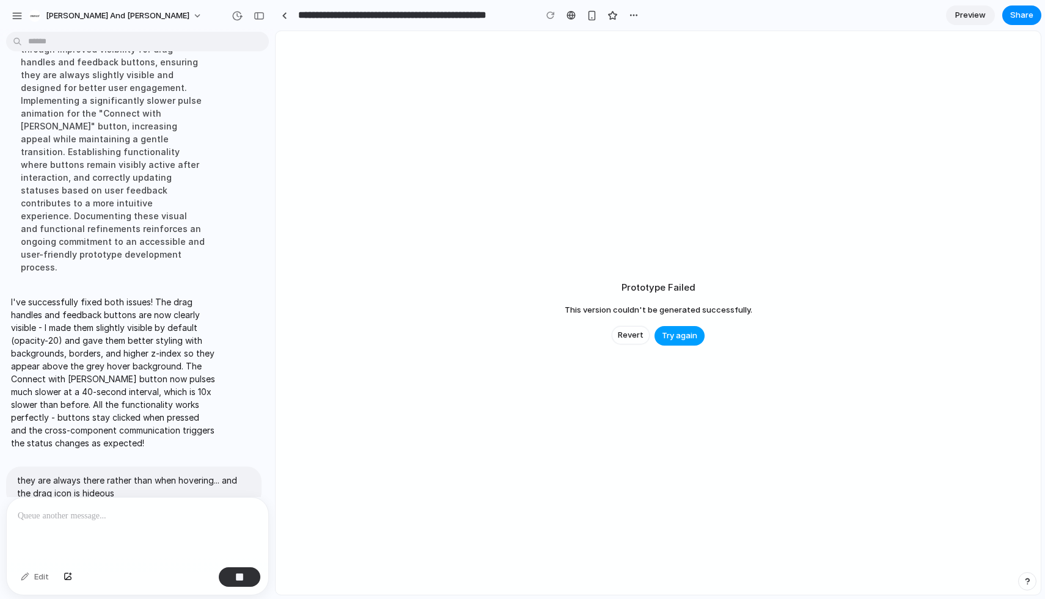
click at [683, 343] on button "Try again" at bounding box center [679, 336] width 50 height 20
click at [119, 467] on div "they are always there rather than when hovering... and the drag icon is hideous" at bounding box center [133, 498] width 255 height 62
click at [287, 12] on link at bounding box center [284, 15] width 18 height 18
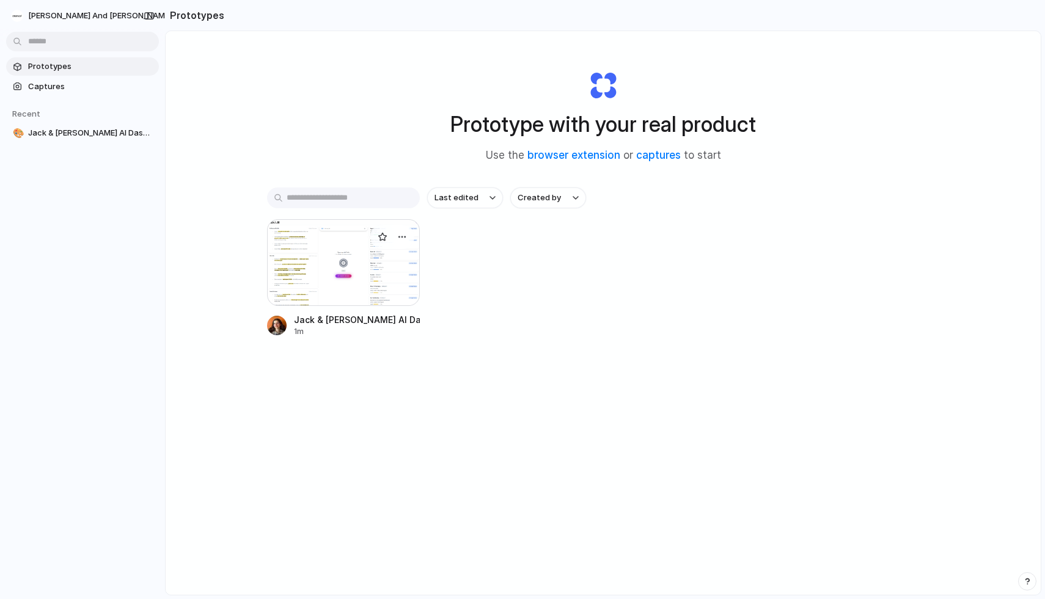
click at [355, 256] on div at bounding box center [343, 262] width 153 height 87
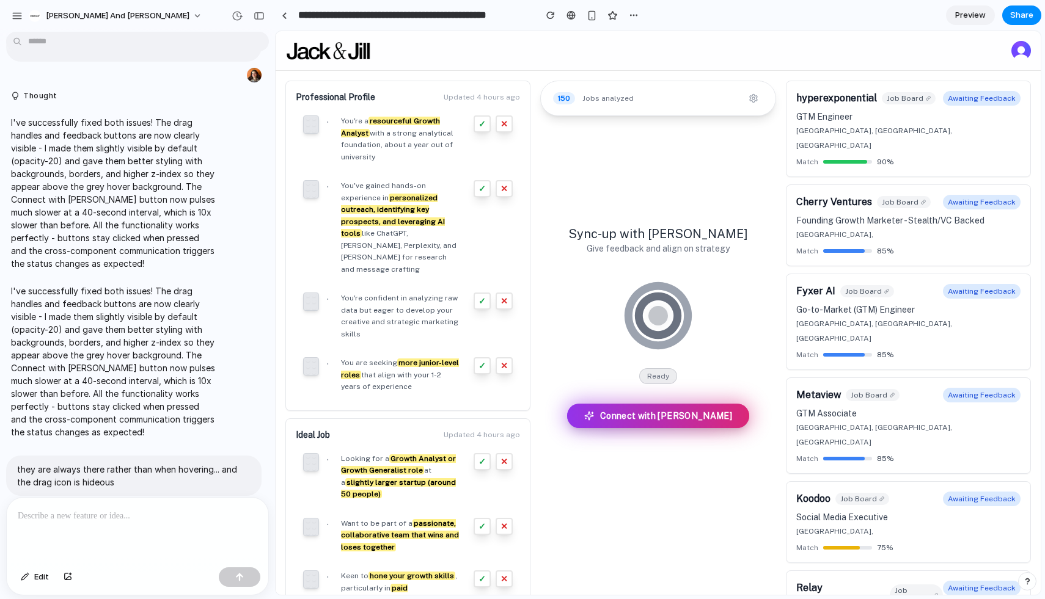
click at [711, 25] on section "**********" at bounding box center [658, 15] width 766 height 31
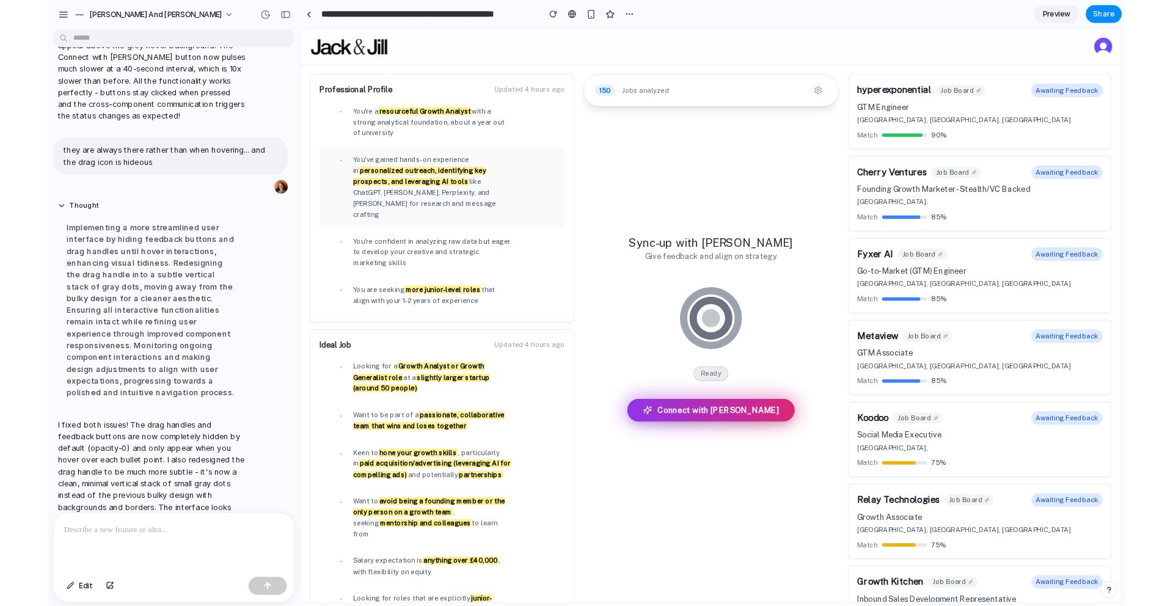
scroll to position [2447, 0]
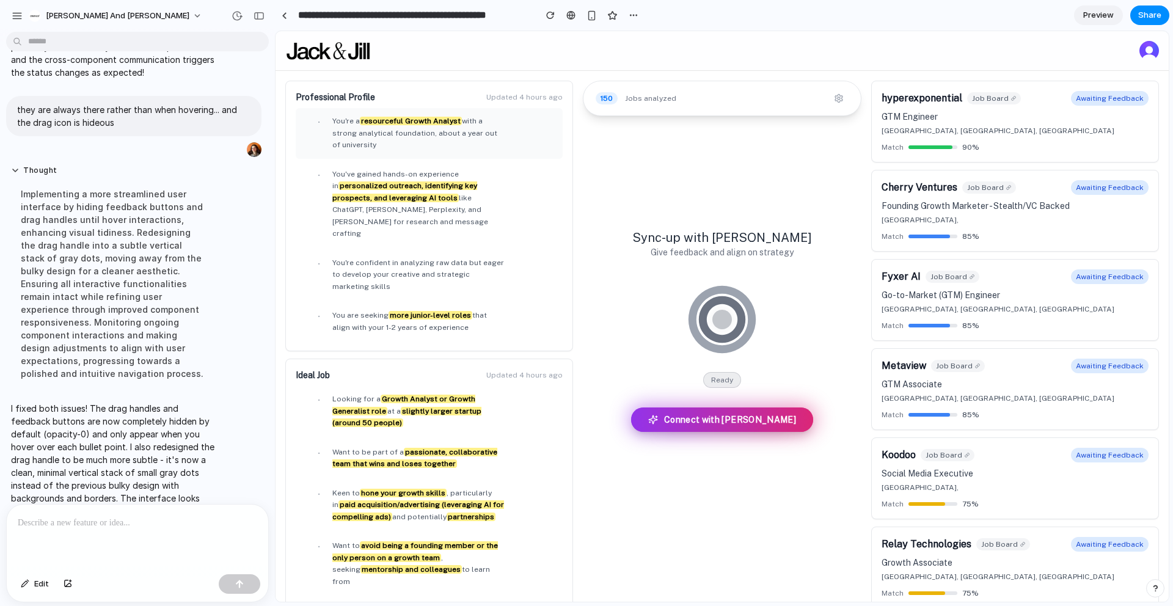
click at [305, 122] on div at bounding box center [306, 123] width 7 height 10
click at [84, 528] on p at bounding box center [137, 523] width 239 height 15
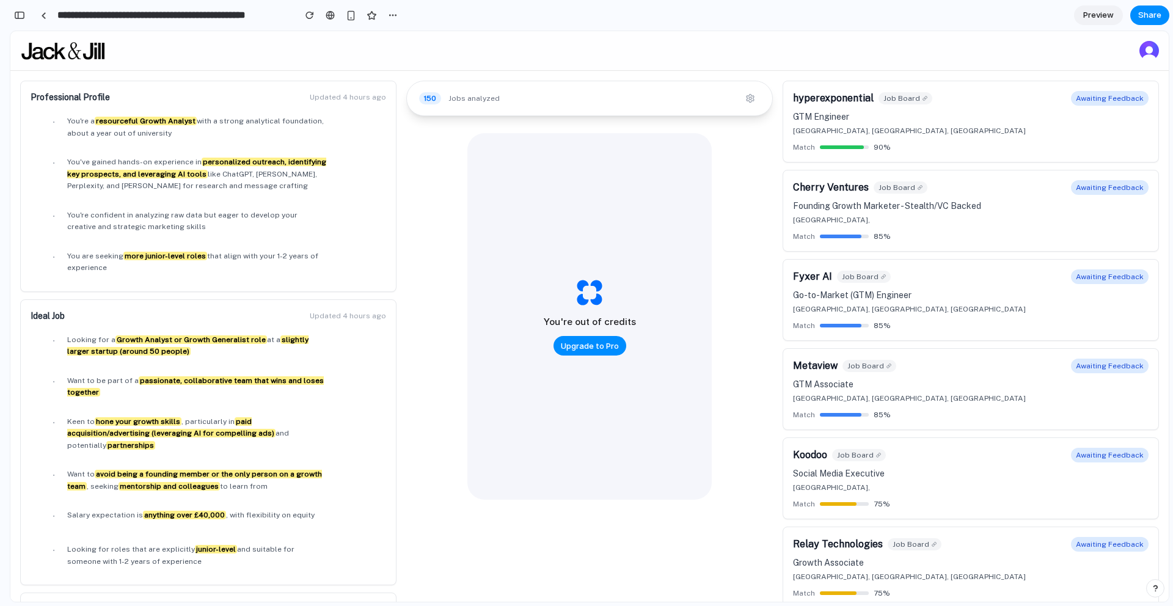
scroll to position [0, 0]
click at [42, 340] on div "• Looking for a Growth Analyst or Growth Generalist role at a slightly larger s…" at bounding box center [208, 346] width 341 height 24
click at [258, 345] on span "Looking for a Growth Analyst or Growth Generalist role at a slightly larger sta…" at bounding box center [197, 346] width 260 height 24
click at [45, 335] on div "• Looking for a Growth Analyst or Growth Generalist role at a slightly larger s…" at bounding box center [208, 346] width 341 height 24
drag, startPoint x: 330, startPoint y: 131, endPoint x: 334, endPoint y: 227, distance: 96.0
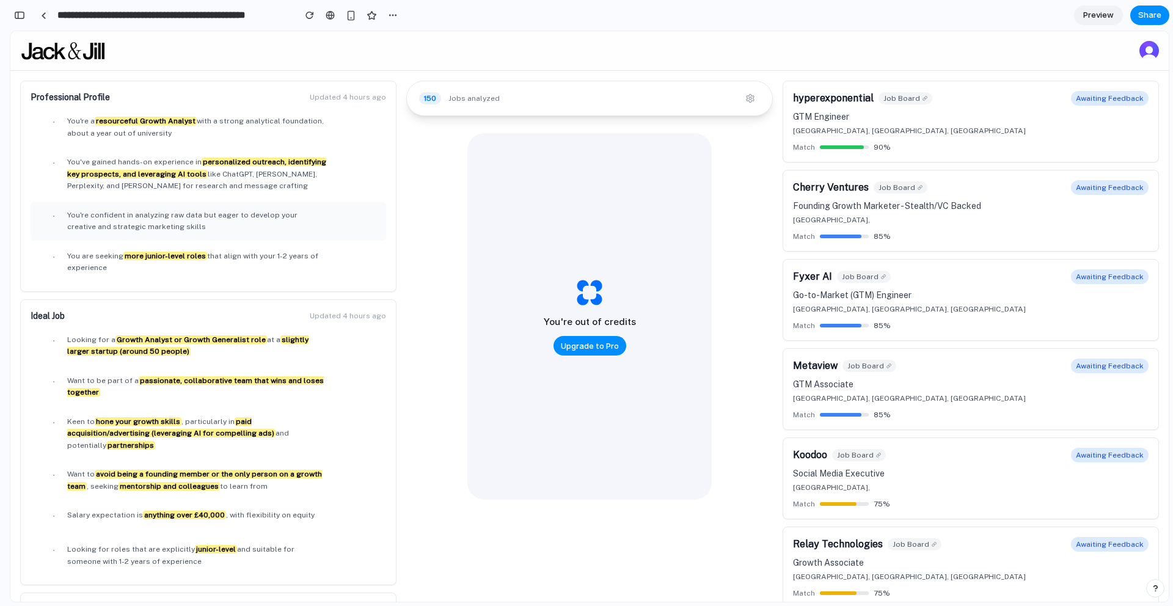
click at [334, 228] on ul "• You're a resourceful Growth Analyst with a strong analytical foundation, abou…" at bounding box center [209, 194] width 356 height 173
click at [56, 158] on div "• You've gained hands-on experience in personalized outreach, identifying key p…" at bounding box center [208, 174] width 341 height 36
click at [37, 119] on li "• You're a resourceful Growth Analyst with a strong analytical foundation, abou…" at bounding box center [209, 127] width 356 height 38
click at [45, 122] on div "• You're a resourceful Growth Analyst with a strong analytical foundation, abou…" at bounding box center [208, 127] width 341 height 24
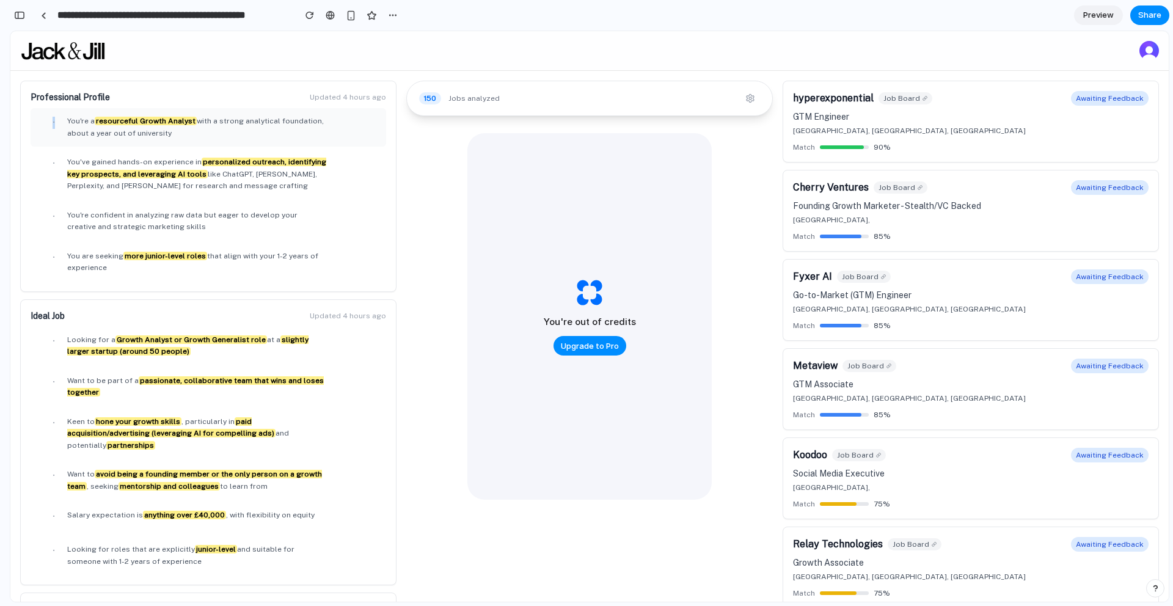
click at [45, 122] on div "• You're a resourceful Growth Analyst with a strong analytical foundation, abou…" at bounding box center [208, 127] width 341 height 24
click at [589, 341] on span "Upgrade to Pro" at bounding box center [590, 346] width 58 height 12
